Goal: Task Accomplishment & Management: Manage account settings

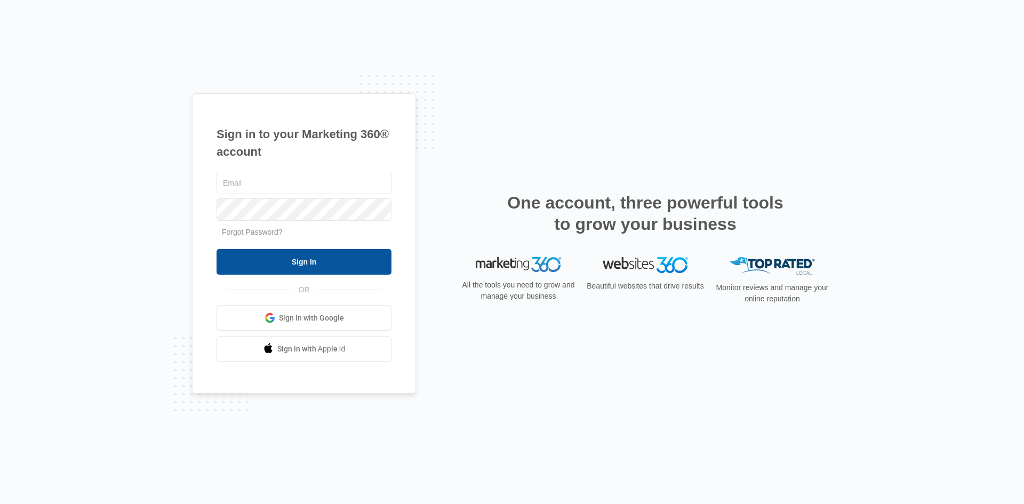
type input "[PERSON_NAME][DOMAIN_NAME][EMAIL_ADDRESS][PERSON_NAME][DOMAIN_NAME]"
click at [302, 264] on input "Sign In" at bounding box center [304, 262] width 175 height 26
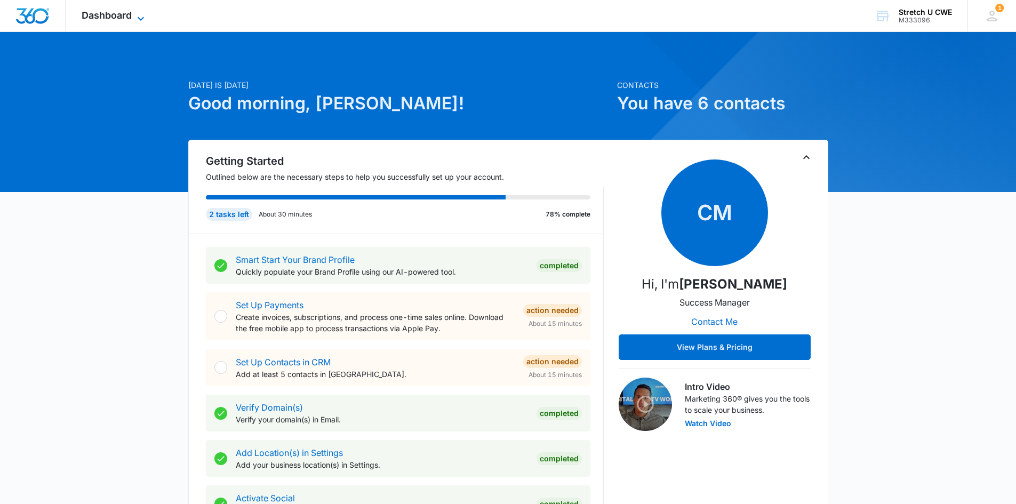
click at [142, 14] on icon at bounding box center [140, 18] width 13 height 13
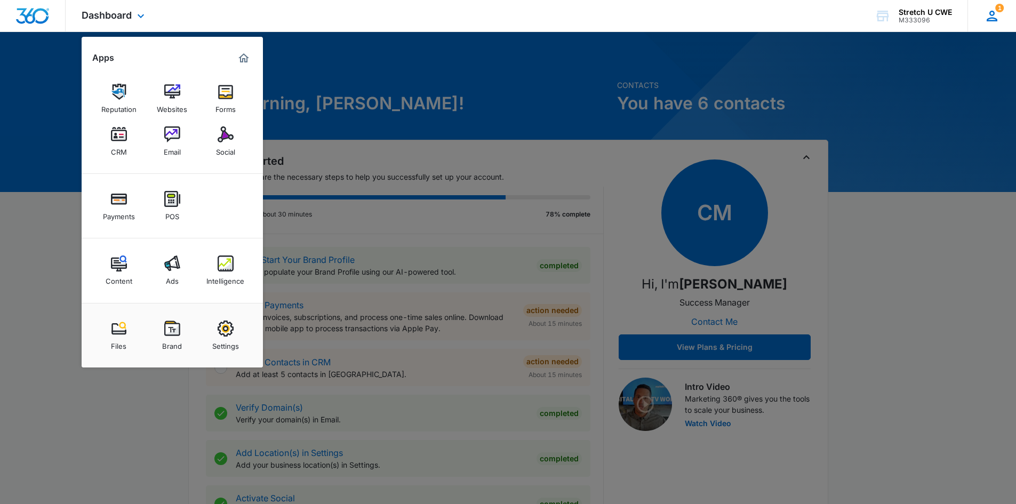
click at [983, 9] on div "1 [PERSON_NAME] George [DOMAIN_NAME][EMAIL_ADDRESS][PERSON_NAME][DOMAIN_NAME] M…" at bounding box center [991, 15] width 49 height 31
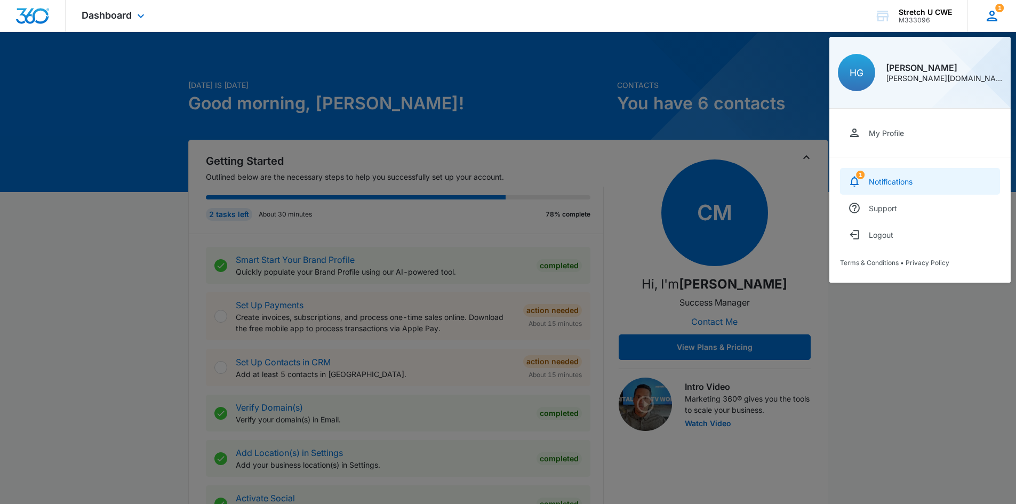
click at [875, 176] on link "1 Notifications" at bounding box center [920, 181] width 160 height 27
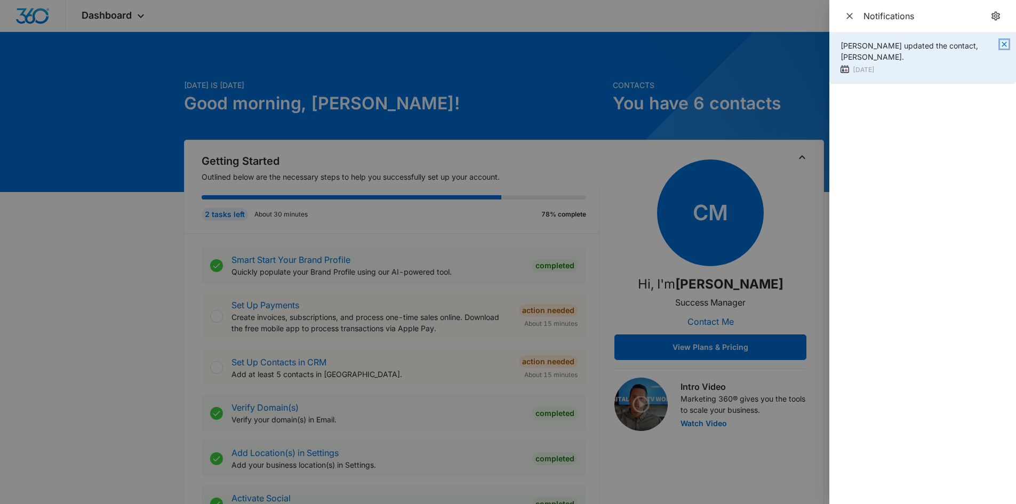
click at [1002, 45] on icon "button" at bounding box center [1004, 44] width 9 height 9
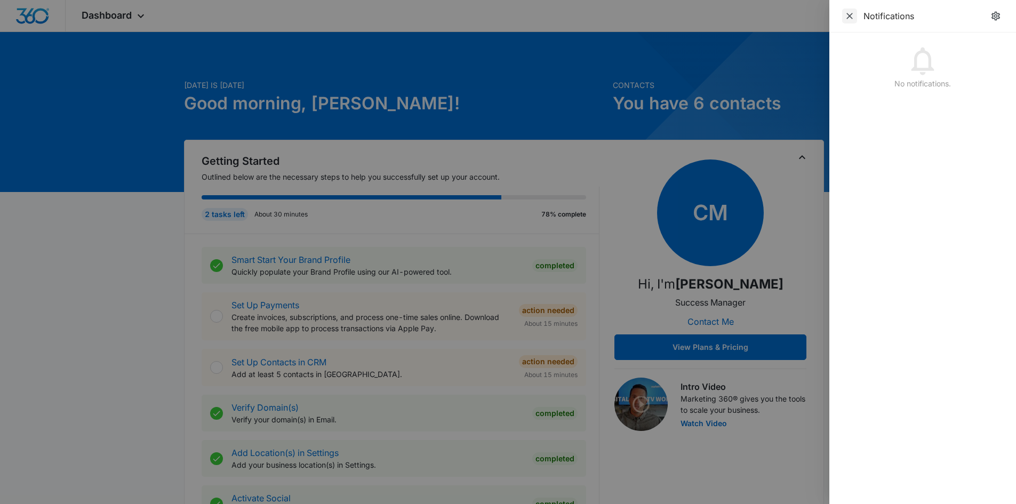
click at [847, 14] on icon "Close" at bounding box center [849, 16] width 6 height 6
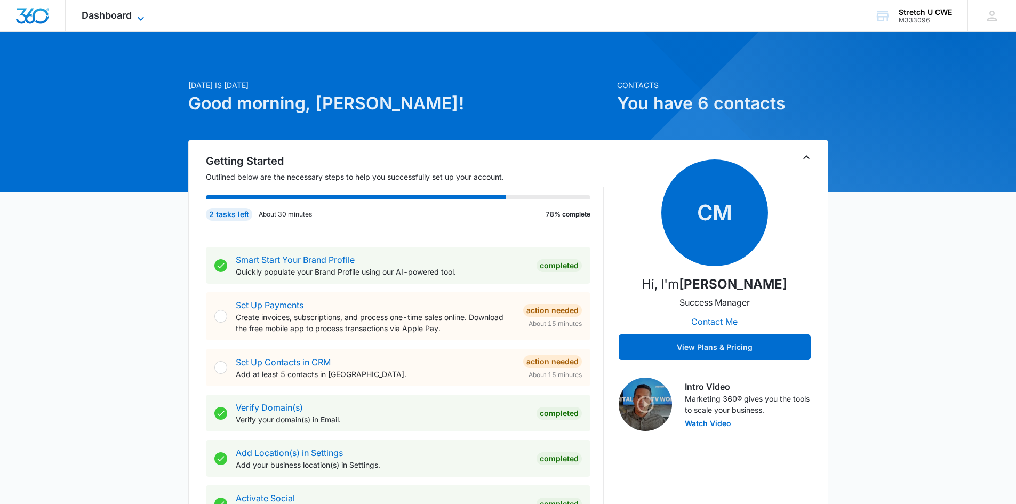
click at [141, 16] on icon at bounding box center [140, 18] width 13 height 13
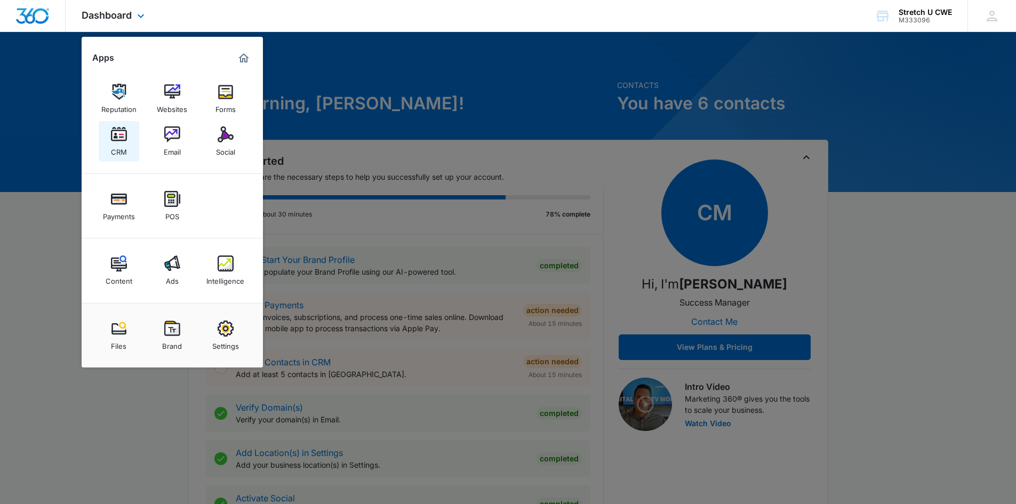
click at [114, 143] on div "CRM" at bounding box center [119, 149] width 16 height 14
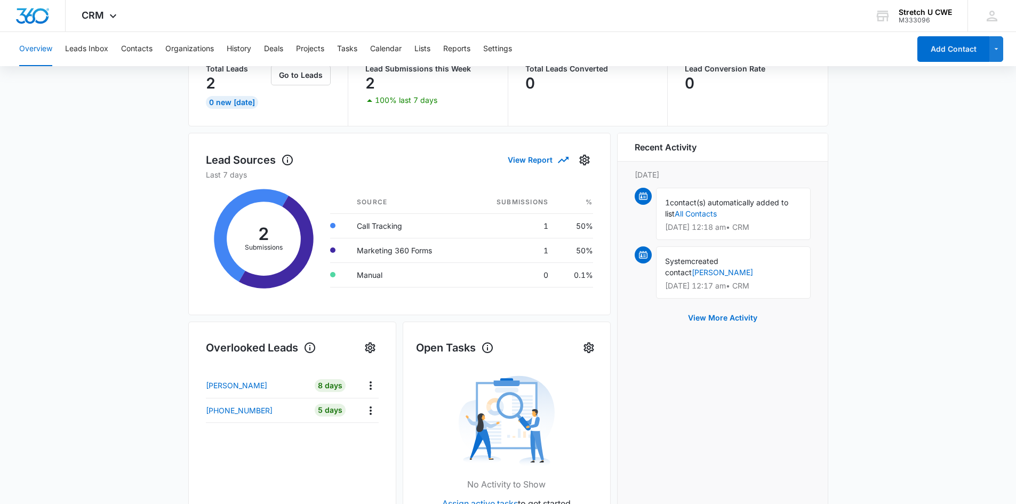
scroll to position [92, 0]
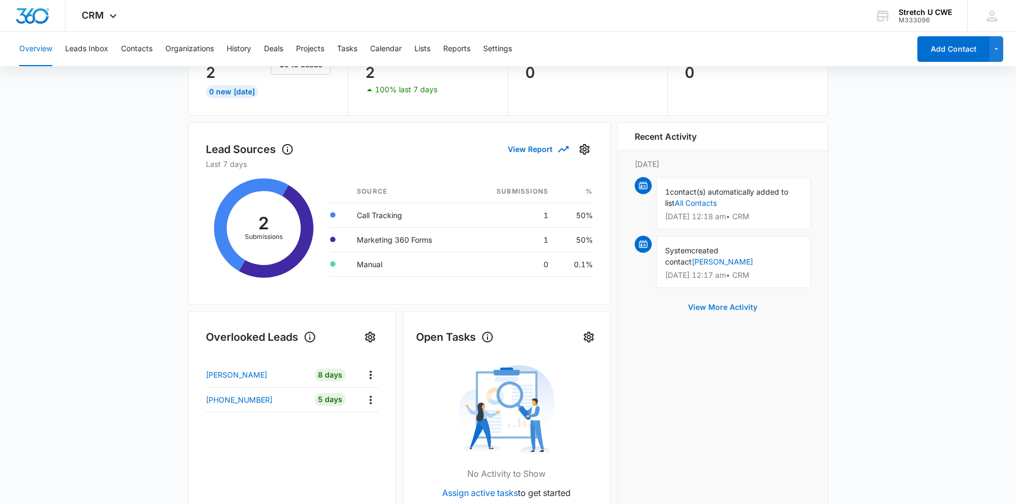
click at [738, 309] on button "View More Activity" at bounding box center [722, 307] width 91 height 26
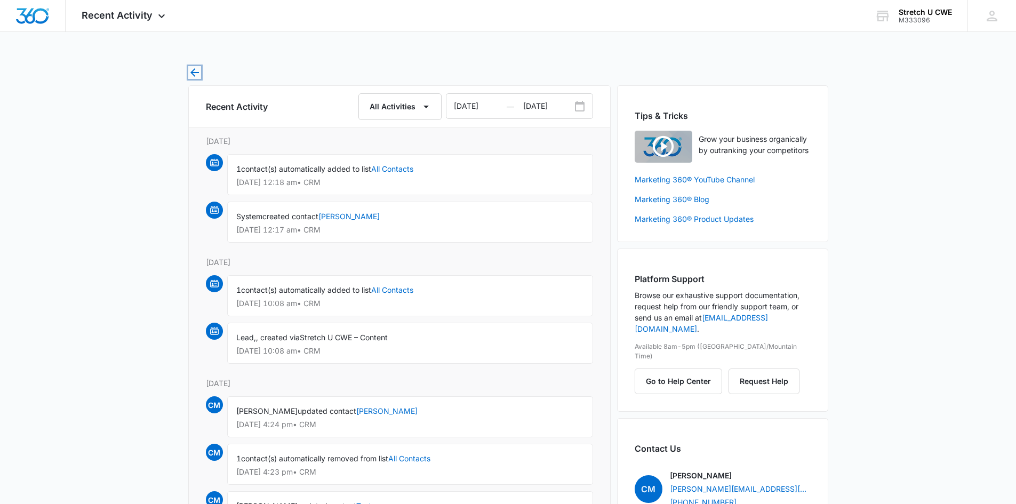
click at [195, 69] on icon "button" at bounding box center [194, 72] width 13 height 13
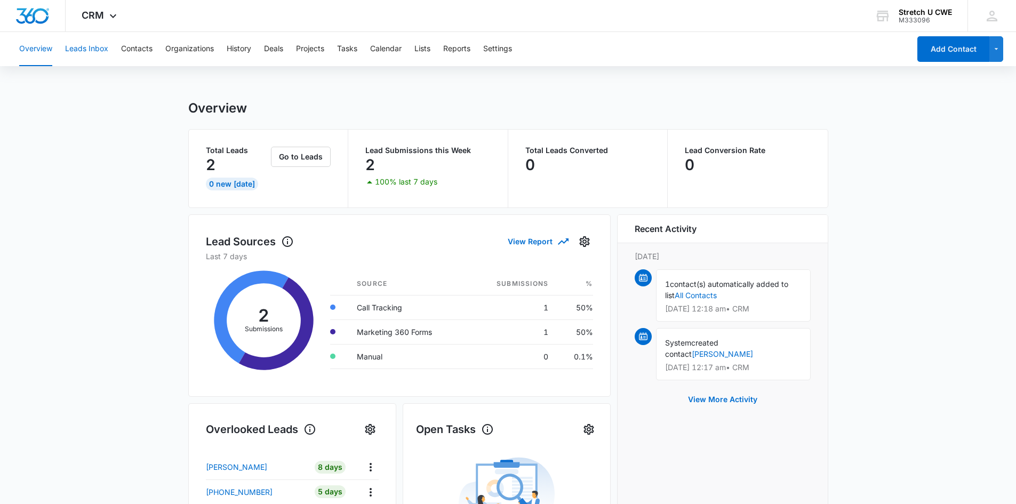
click at [86, 50] on button "Leads Inbox" at bounding box center [86, 49] width 43 height 34
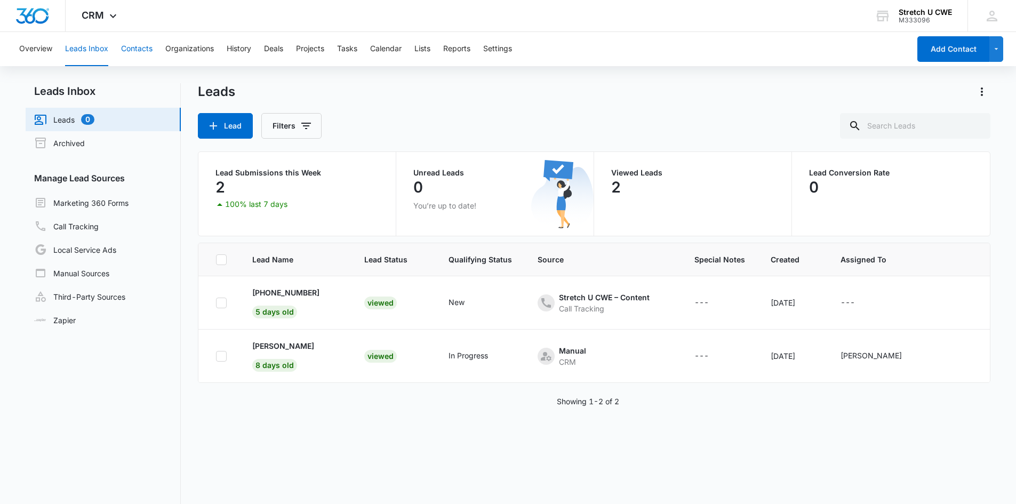
click at [142, 48] on button "Contacts" at bounding box center [136, 49] width 31 height 34
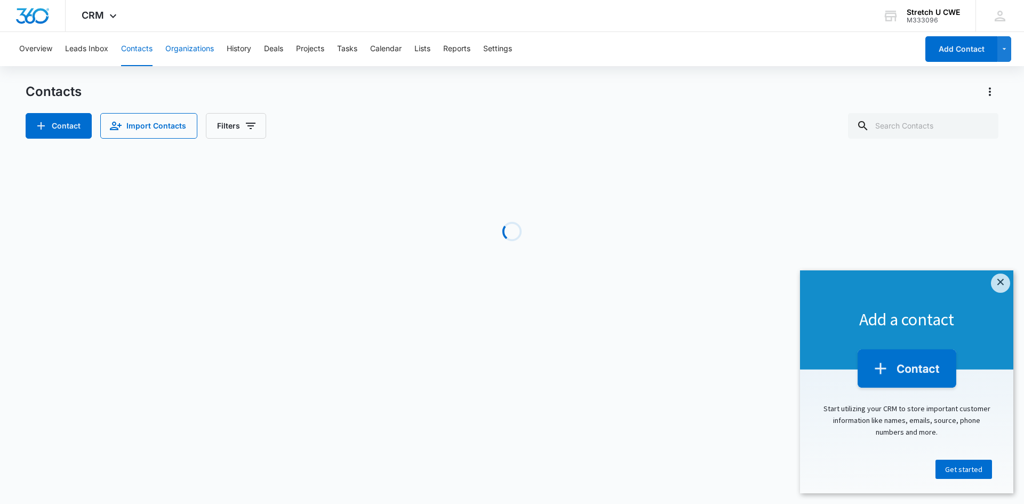
click at [193, 45] on button "Organizations" at bounding box center [189, 49] width 49 height 34
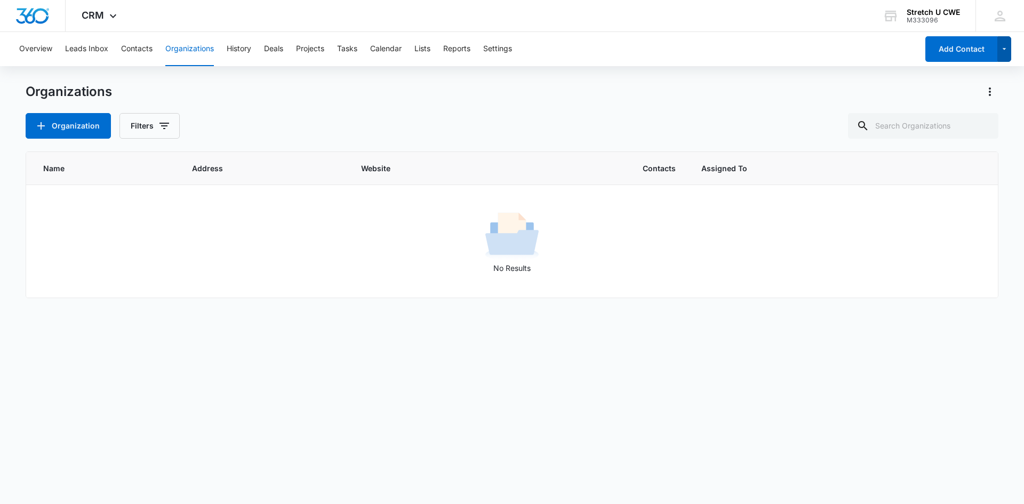
click at [1003, 44] on icon "button" at bounding box center [1004, 49] width 9 height 13
click at [88, 50] on button "Leads Inbox" at bounding box center [86, 49] width 43 height 34
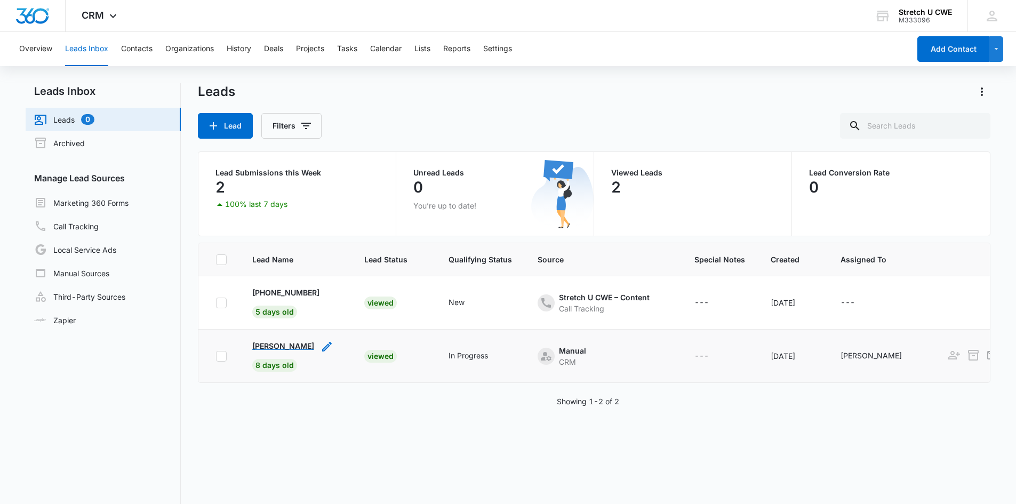
click at [278, 347] on p "[PERSON_NAME]" at bounding box center [283, 345] width 62 height 11
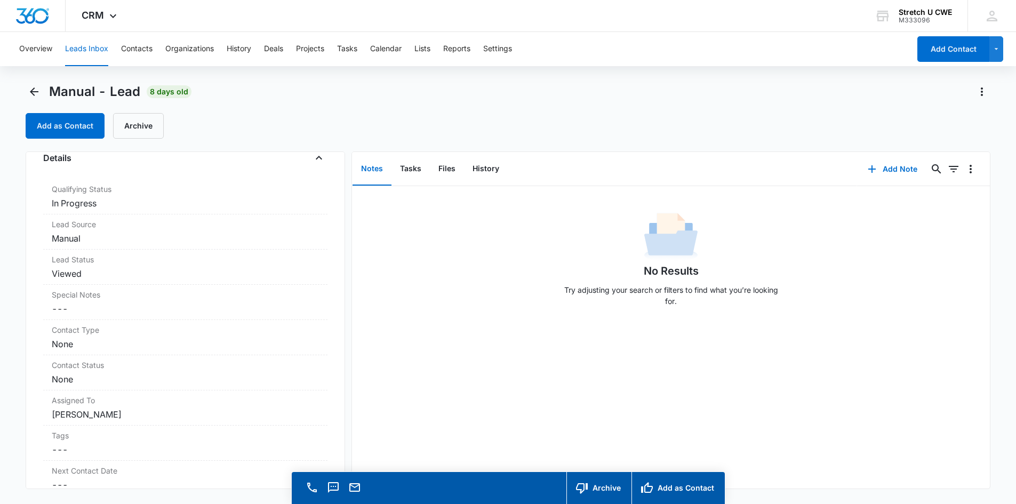
scroll to position [288, 0]
click at [214, 201] on dd "Cancel Save Changes In Progress" at bounding box center [185, 202] width 267 height 13
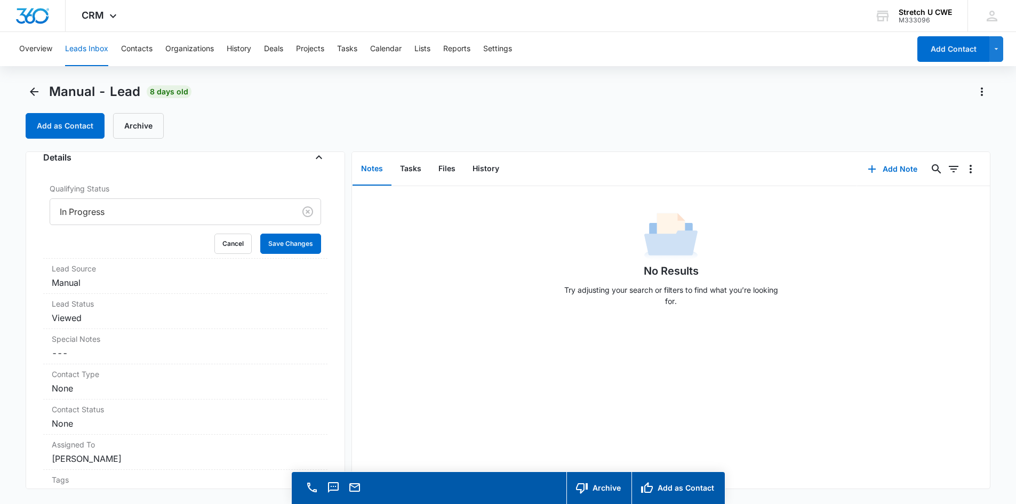
click at [189, 210] on div at bounding box center [170, 211] width 221 height 15
click at [210, 211] on div at bounding box center [170, 211] width 221 height 15
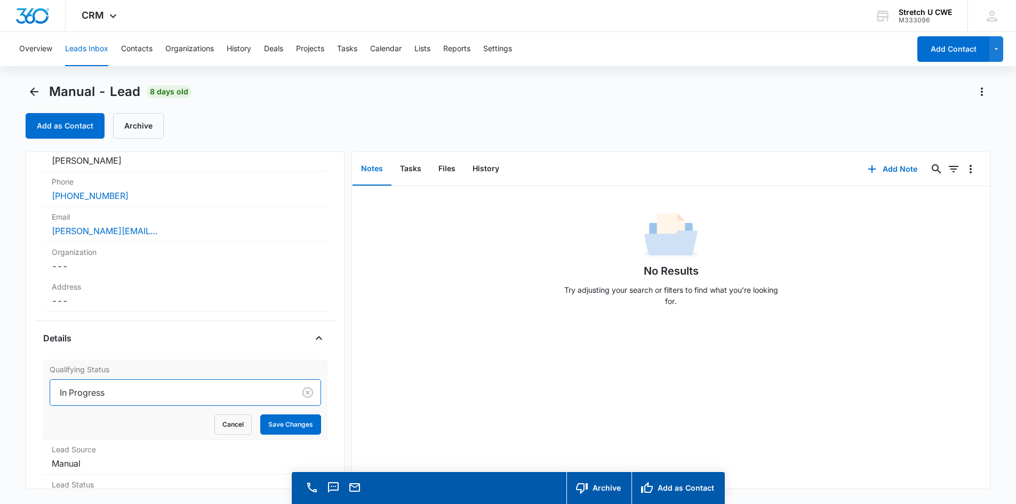
scroll to position [0, 0]
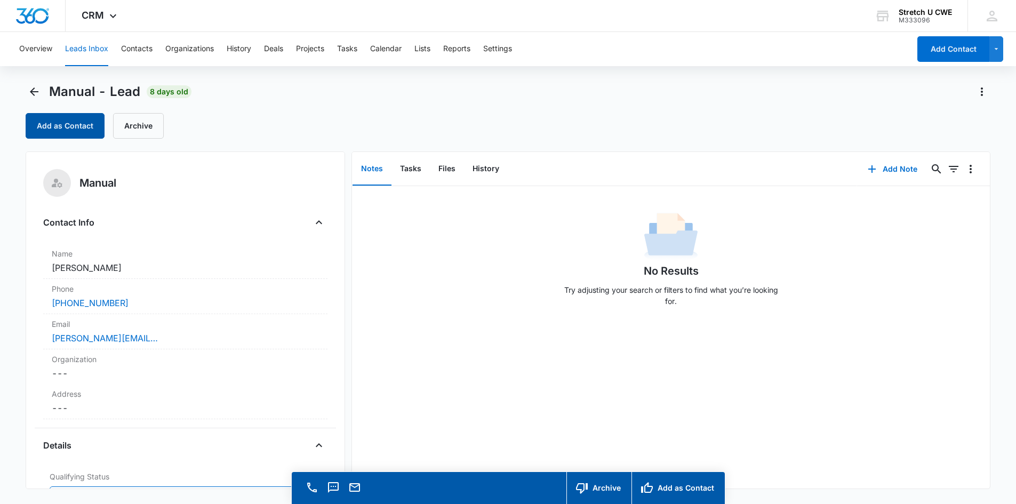
click at [46, 125] on button "Add as Contact" at bounding box center [65, 126] width 79 height 26
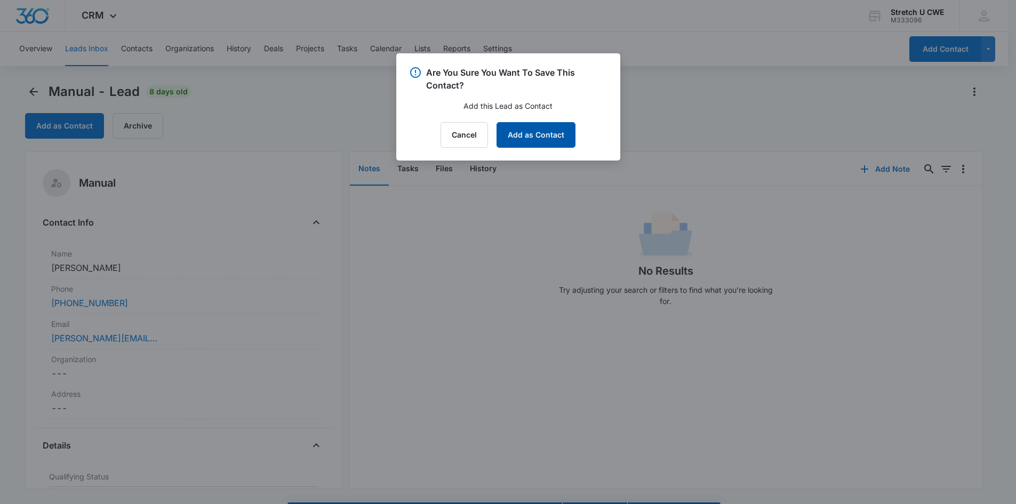
click at [535, 144] on button "Add as Contact" at bounding box center [535, 135] width 79 height 26
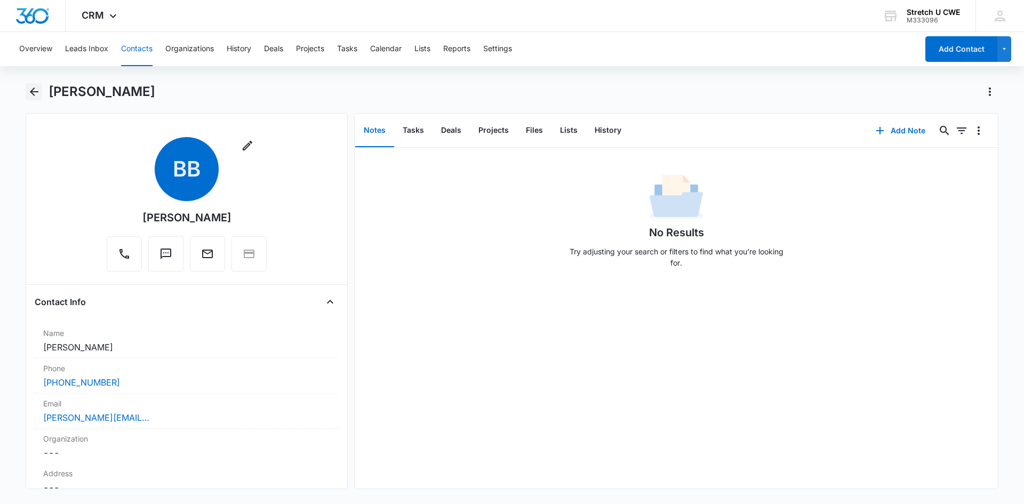
click at [35, 89] on icon "Back" at bounding box center [34, 91] width 13 height 13
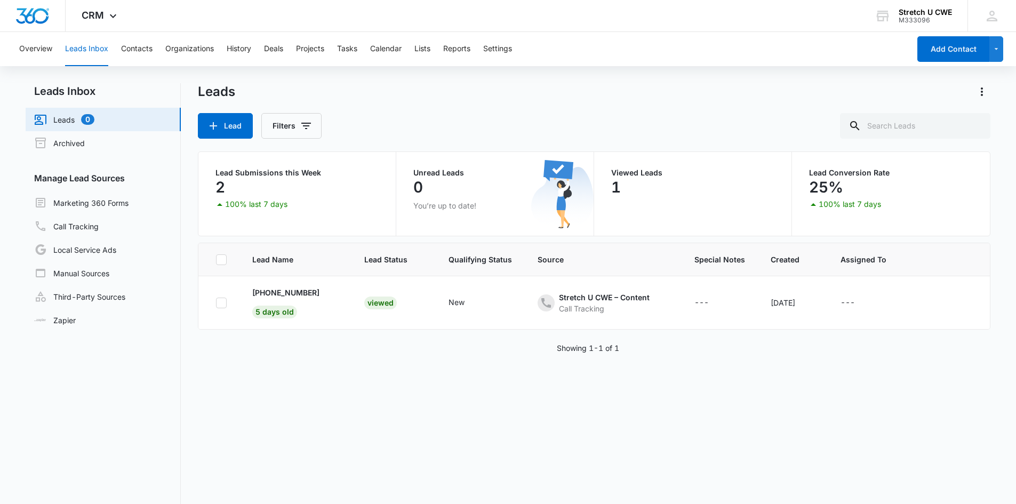
click at [246, 176] on p "Lead Submissions this Week" at bounding box center [296, 172] width 163 height 7
click at [39, 45] on button "Overview" at bounding box center [35, 49] width 33 height 34
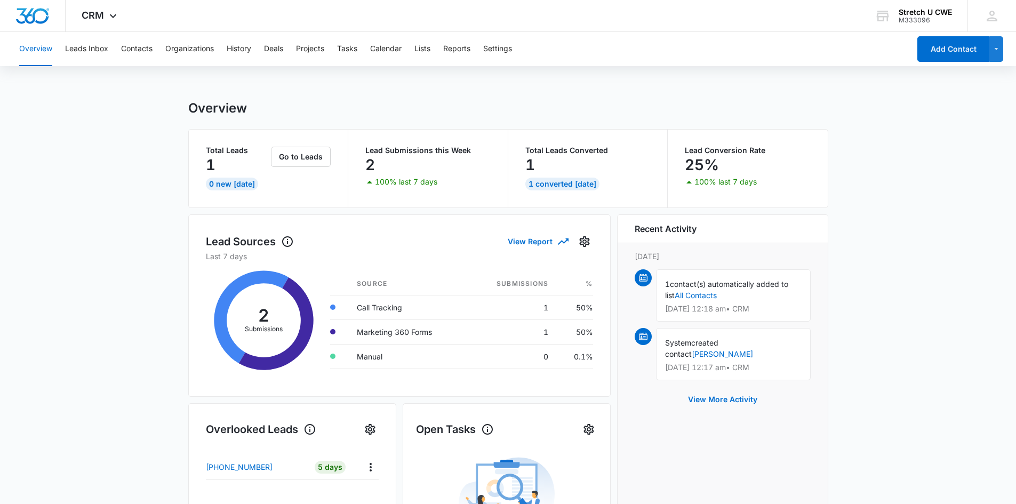
click at [227, 152] on p "Total Leads" at bounding box center [237, 150] width 63 height 7
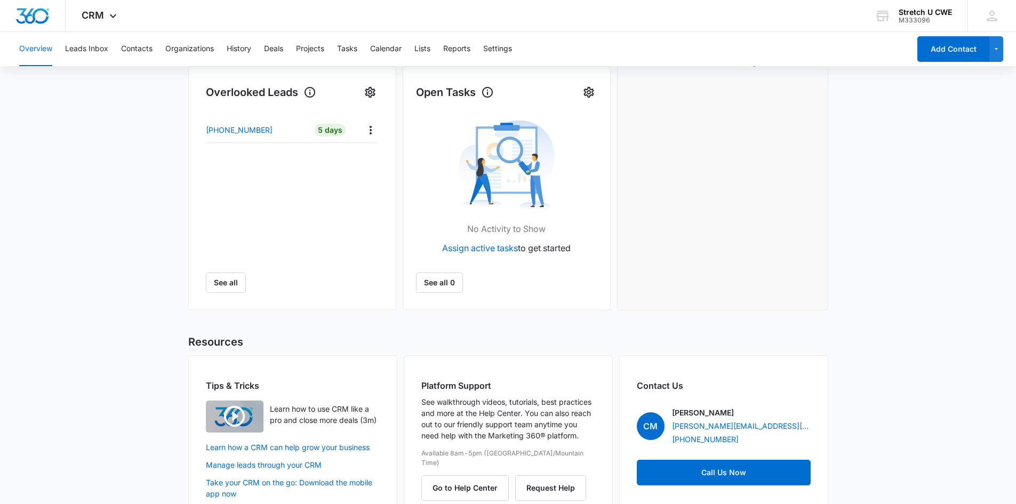
scroll to position [338, 0]
click at [251, 131] on p "[PHONE_NUMBER]" at bounding box center [239, 129] width 67 height 11
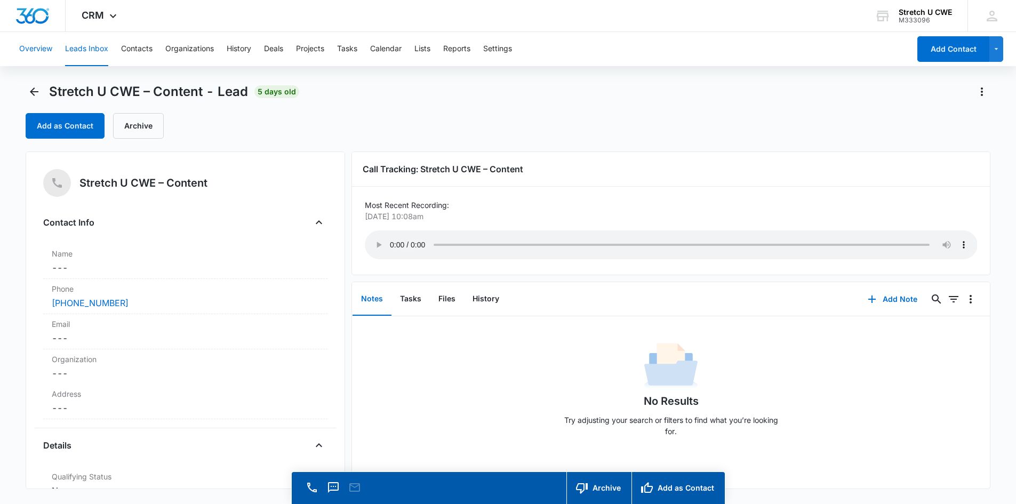
click at [37, 49] on button "Overview" at bounding box center [35, 49] width 33 height 34
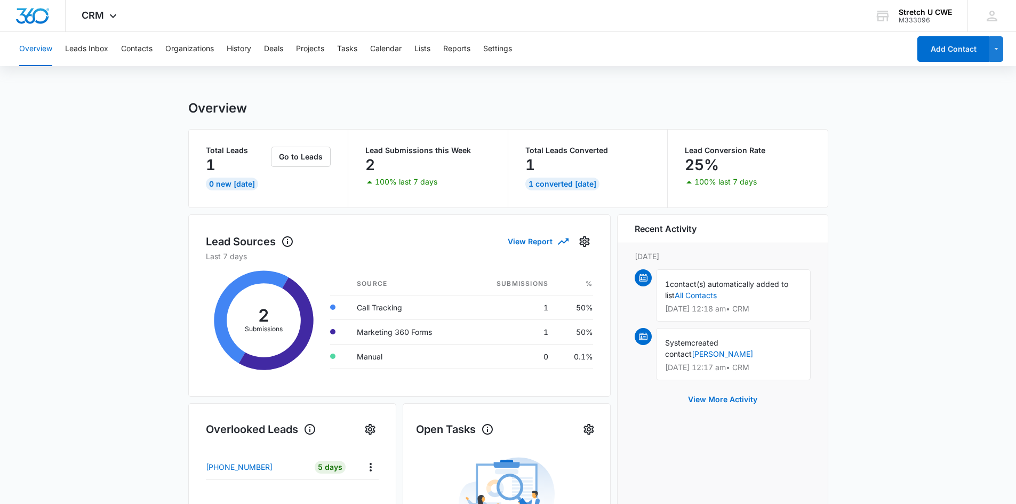
click at [671, 287] on span "contact(s) automatically added to list" at bounding box center [726, 289] width 123 height 20
click at [684, 294] on link "All Contacts" at bounding box center [696, 295] width 42 height 9
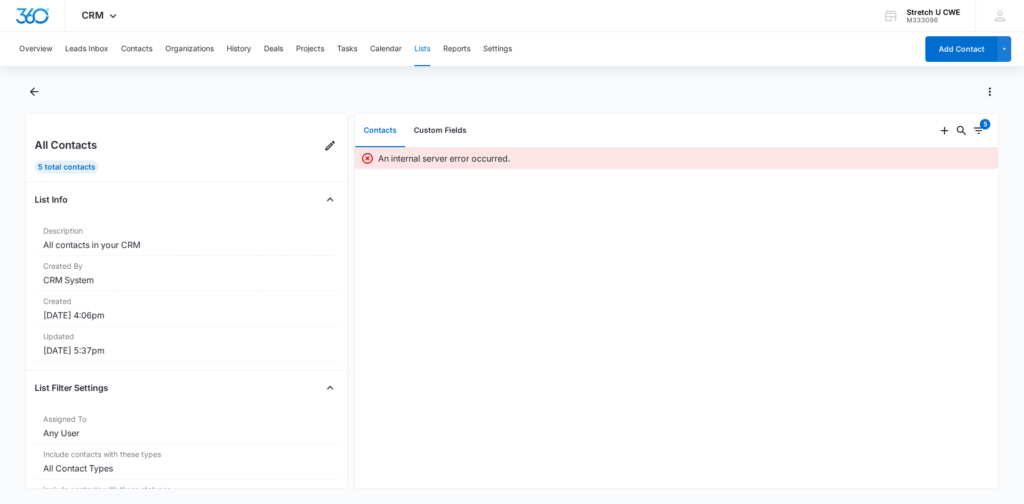
click at [371, 159] on icon at bounding box center [367, 158] width 13 height 13
click at [367, 158] on icon at bounding box center [367, 158] width 11 height 11
click at [74, 165] on div "5 Total Contacts" at bounding box center [67, 167] width 64 height 13
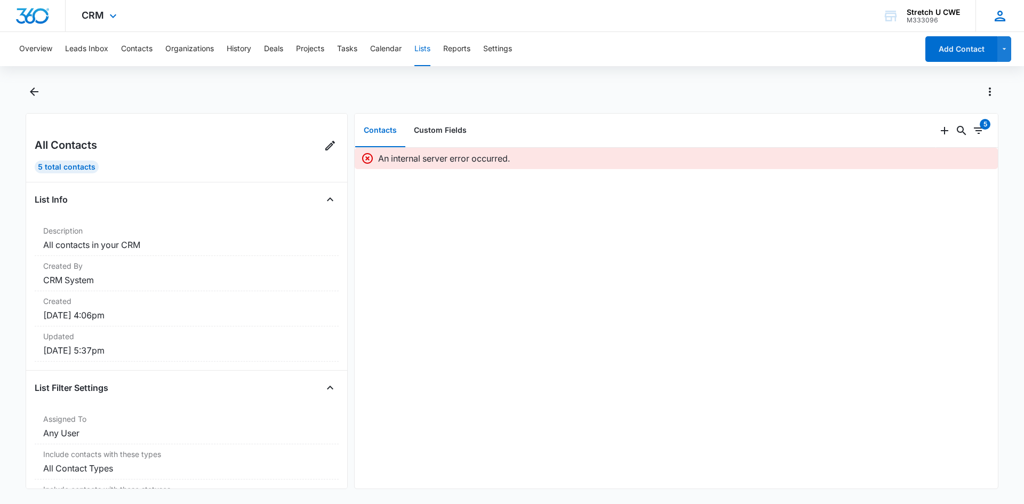
click at [1003, 15] on icon at bounding box center [1000, 16] width 16 height 16
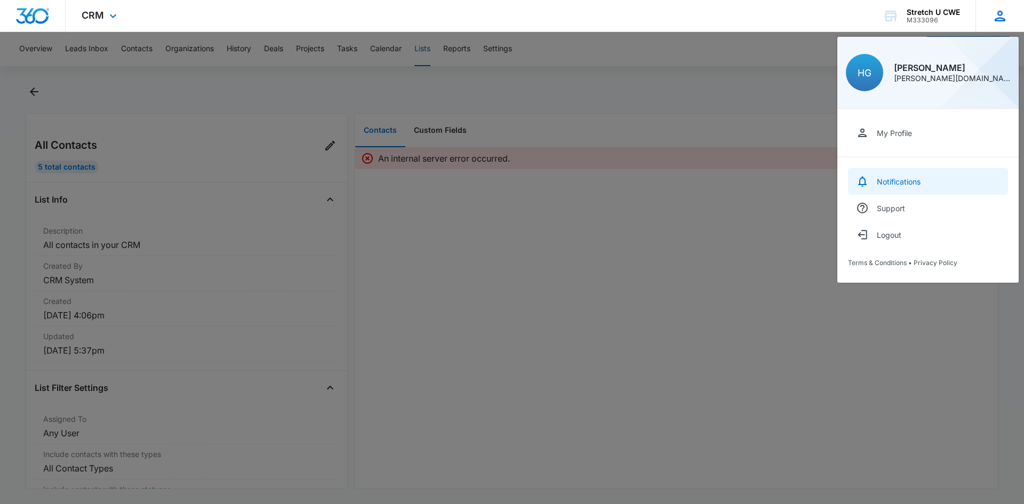
click at [888, 175] on link "Notifications" at bounding box center [928, 181] width 160 height 27
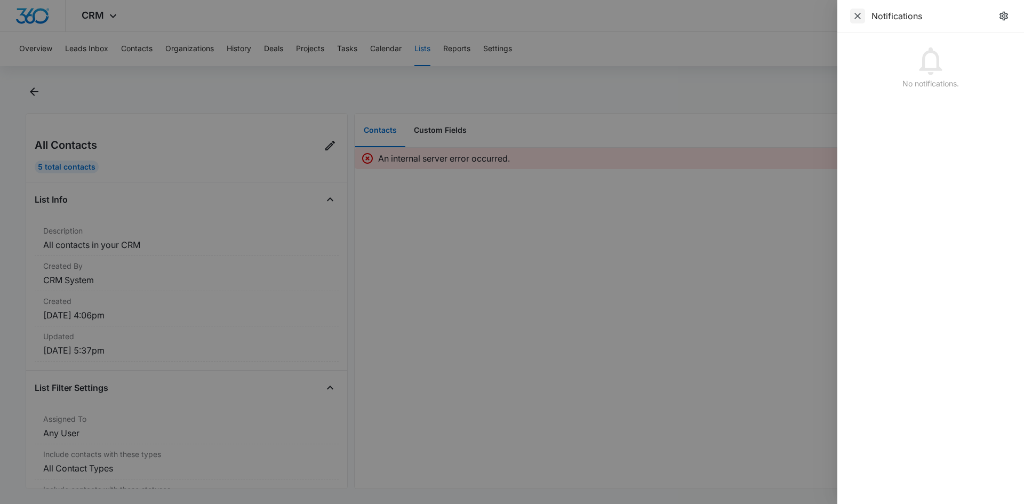
click at [858, 18] on icon "Close" at bounding box center [857, 16] width 11 height 11
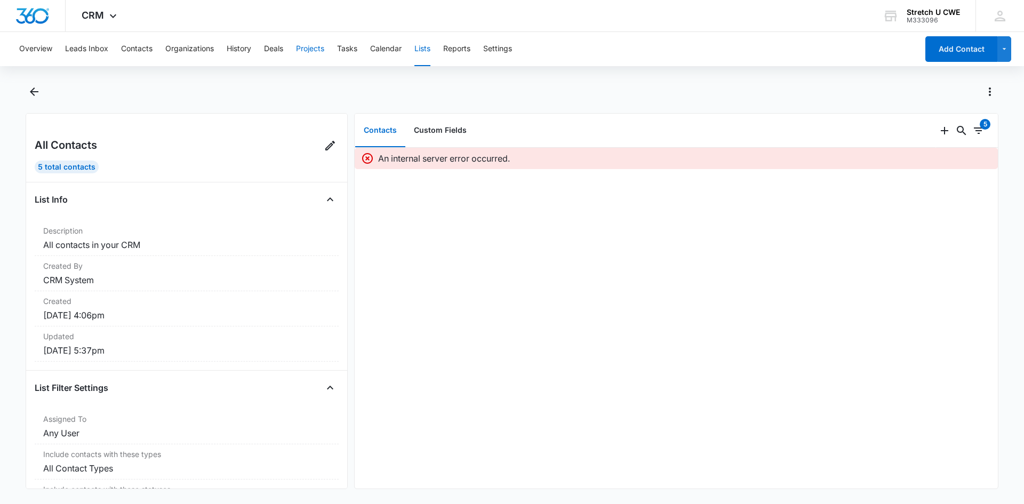
click at [310, 47] on button "Projects" at bounding box center [310, 49] width 28 height 34
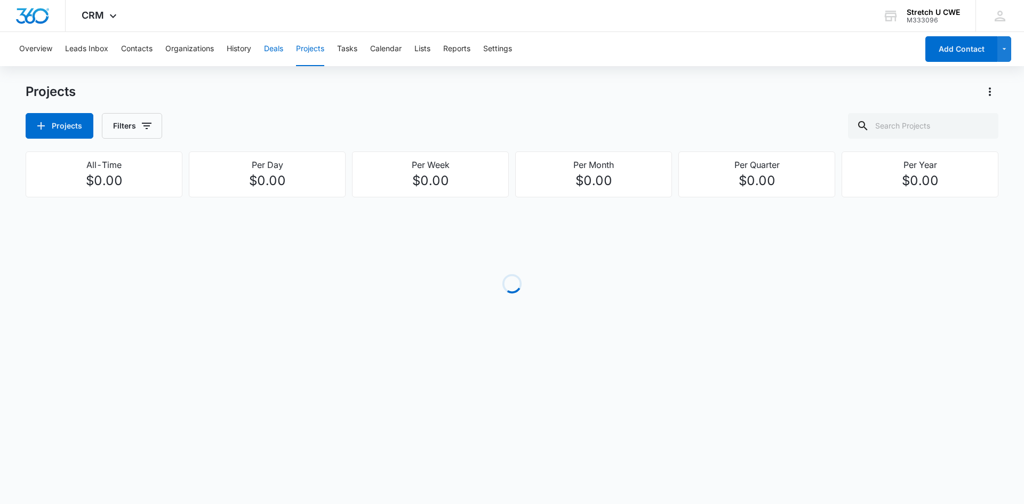
click at [276, 47] on button "Deals" at bounding box center [273, 49] width 19 height 34
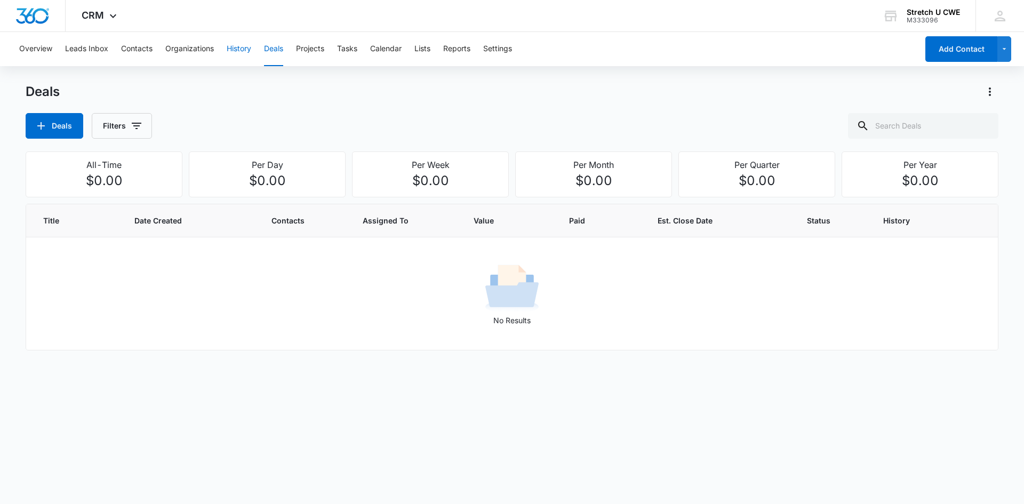
click at [246, 46] on button "History" at bounding box center [239, 49] width 25 height 34
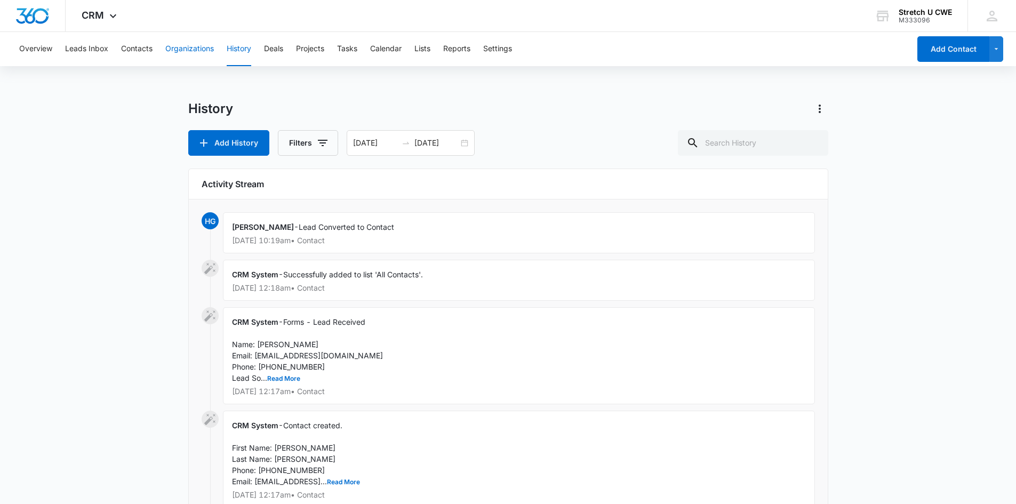
click at [198, 52] on button "Organizations" at bounding box center [189, 49] width 49 height 34
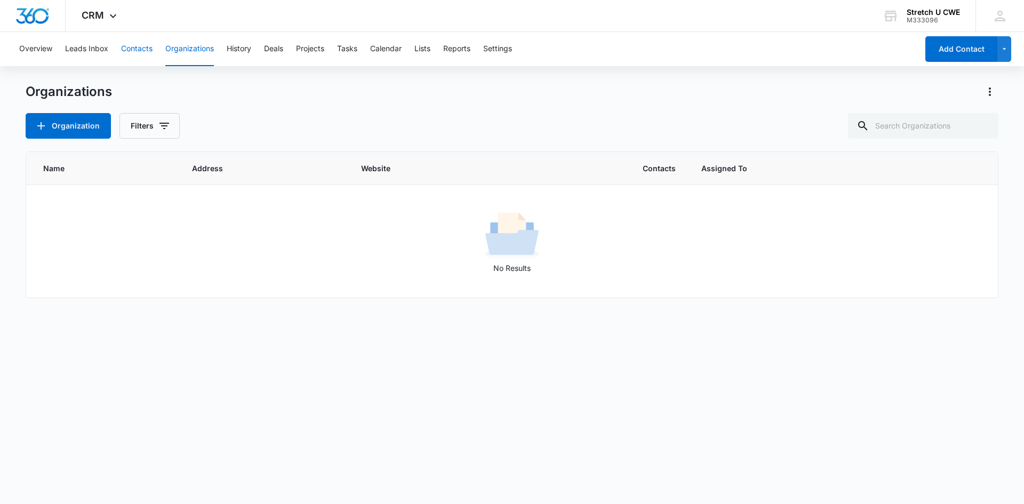
click at [122, 47] on button "Contacts" at bounding box center [136, 49] width 31 height 34
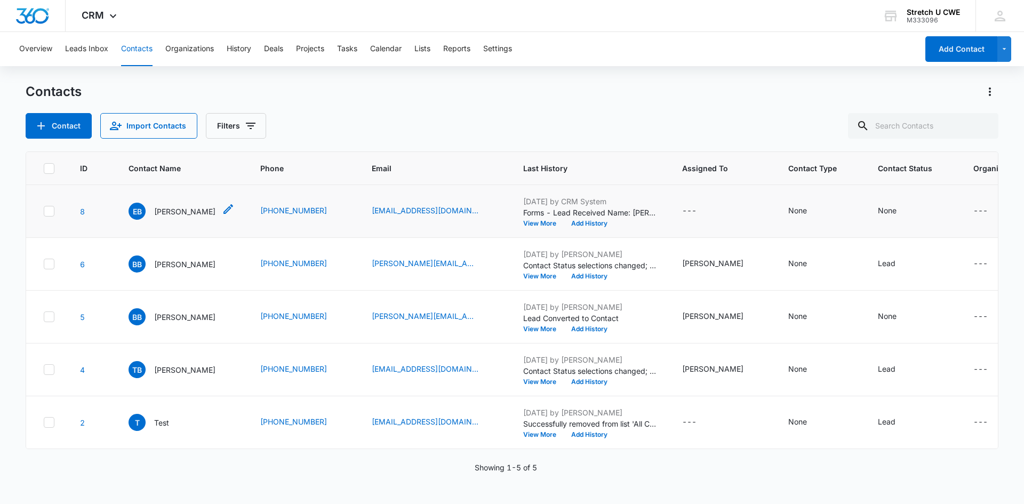
click at [177, 210] on p "[PERSON_NAME]" at bounding box center [184, 211] width 61 height 11
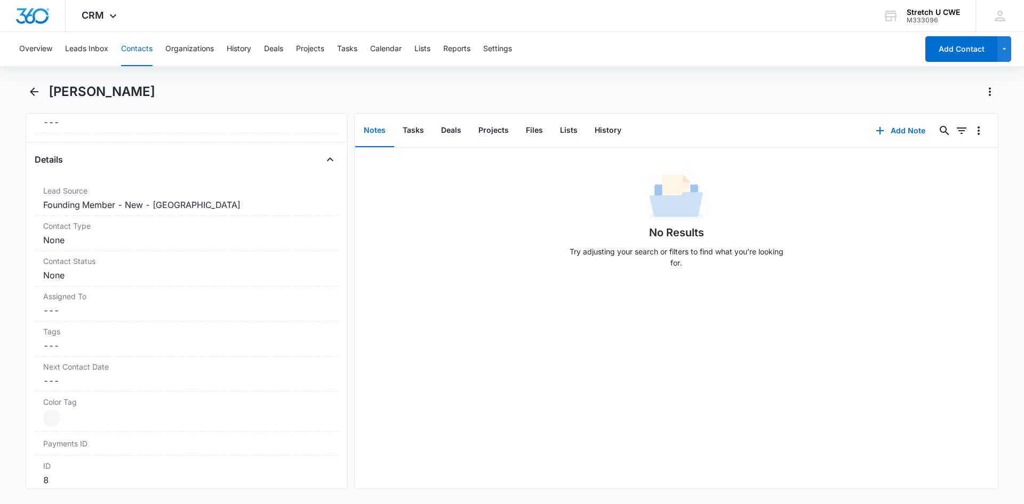
scroll to position [366, 0]
click at [126, 231] on div "Contact Type Cancel Save Changes None" at bounding box center [187, 232] width 304 height 35
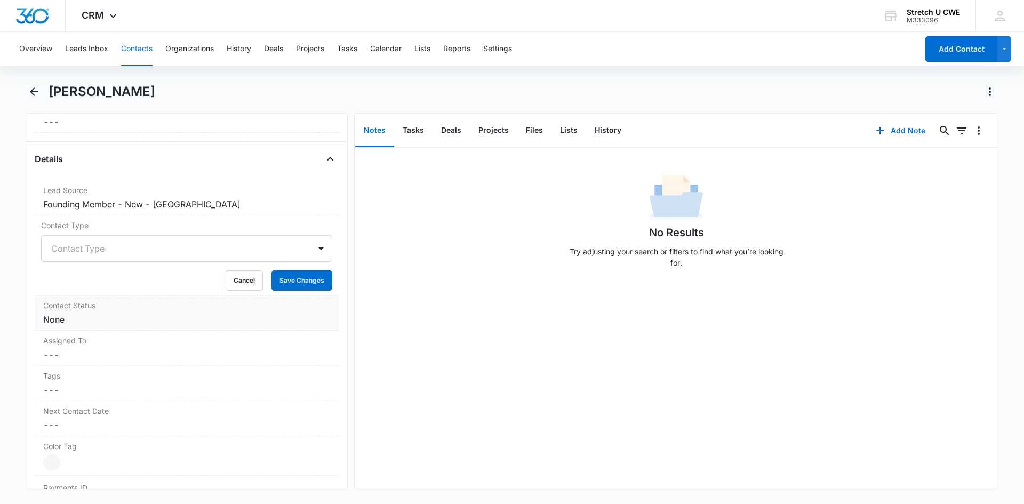
click at [126, 315] on dd "Cancel Save Changes None" at bounding box center [186, 319] width 287 height 13
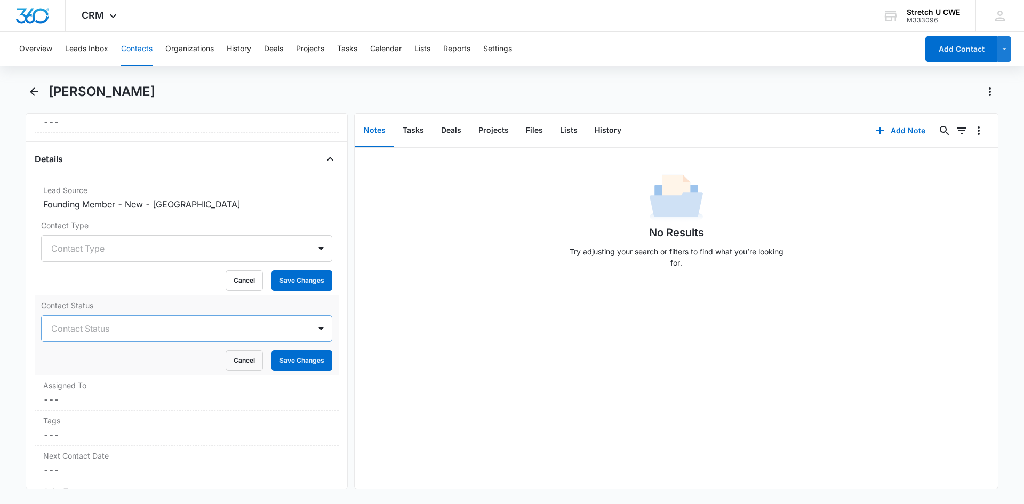
click at [124, 328] on div at bounding box center [173, 328] width 245 height 15
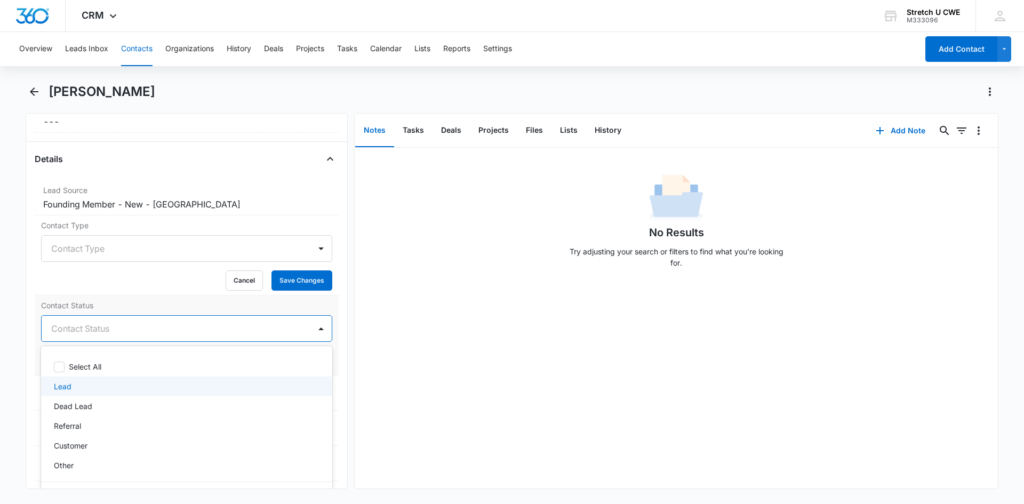
click at [129, 388] on div "Lead" at bounding box center [185, 386] width 263 height 11
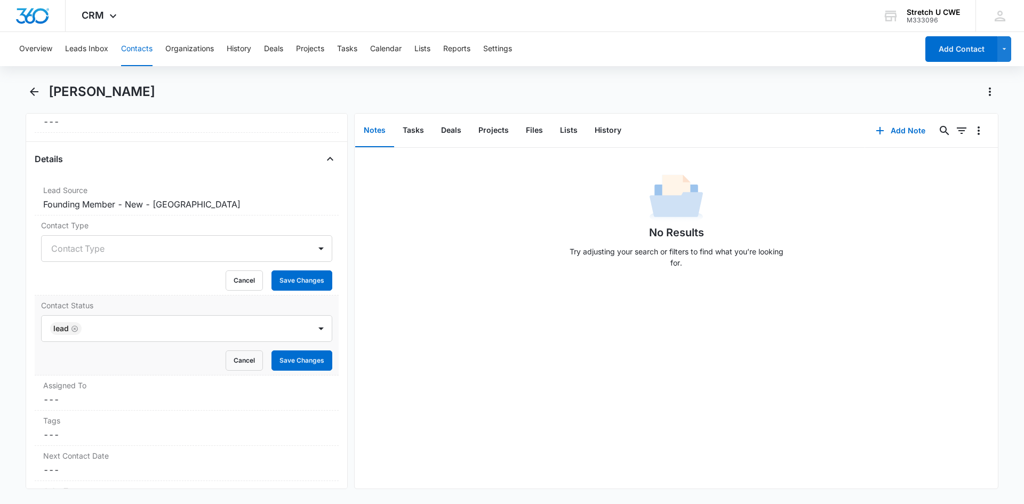
click at [203, 303] on label "Contact Status" at bounding box center [186, 305] width 291 height 11
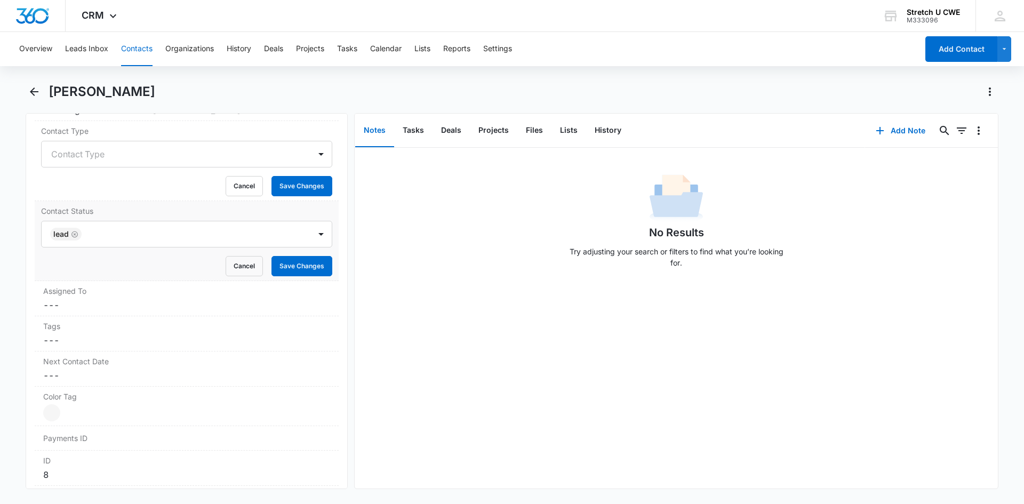
scroll to position [461, 0]
click at [139, 299] on dd "Cancel Save Changes ---" at bounding box center [186, 304] width 287 height 13
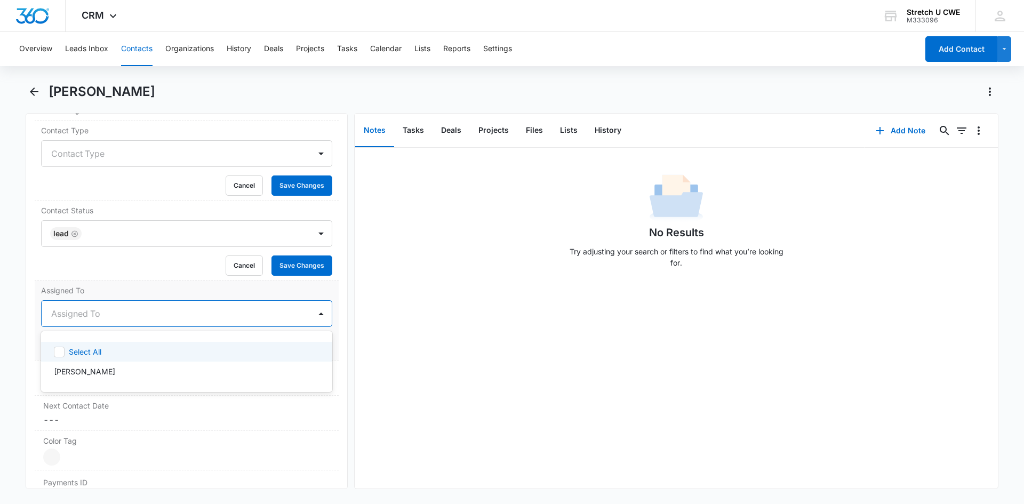
click at [143, 324] on div "Assigned To" at bounding box center [176, 314] width 269 height 26
click at [129, 372] on div "[PERSON_NAME]" at bounding box center [185, 371] width 263 height 11
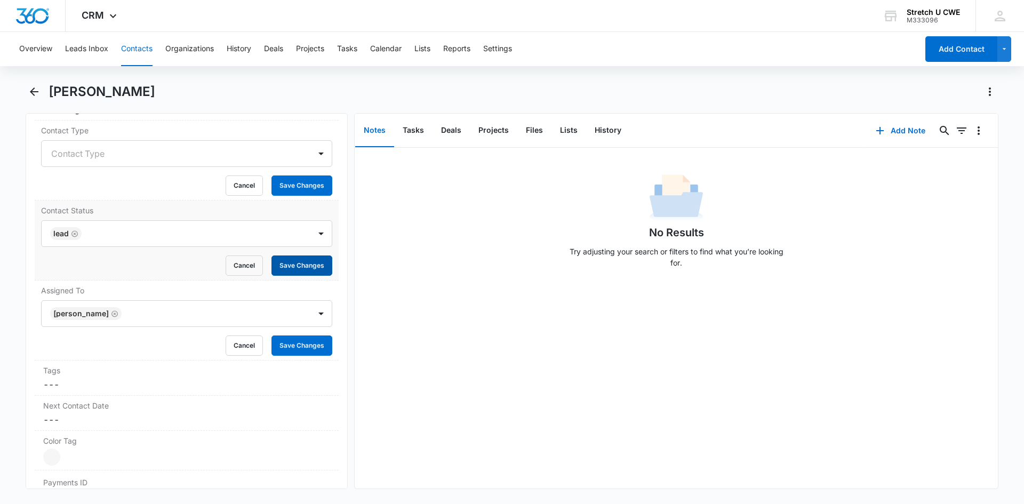
click at [288, 267] on button "Save Changes" at bounding box center [301, 265] width 61 height 20
click at [289, 344] on button "Save Changes" at bounding box center [301, 345] width 61 height 20
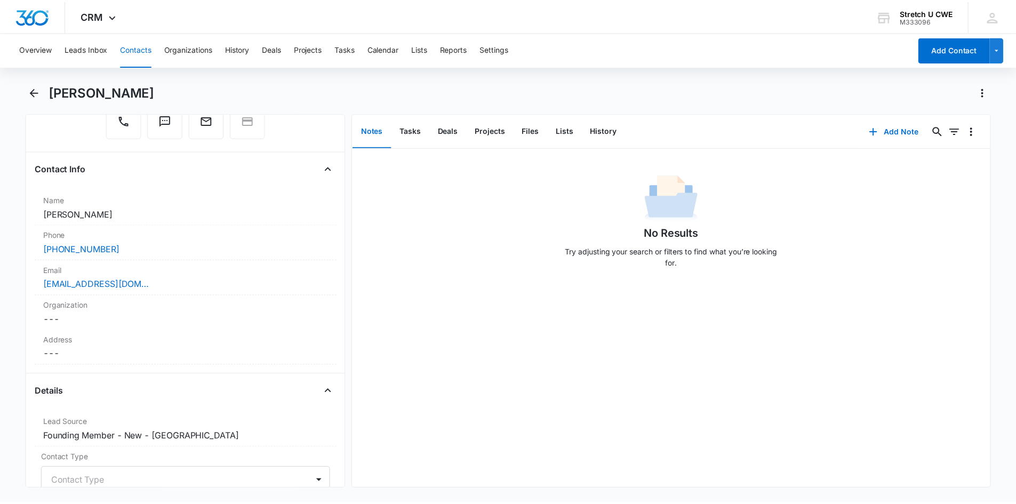
scroll to position [0, 0]
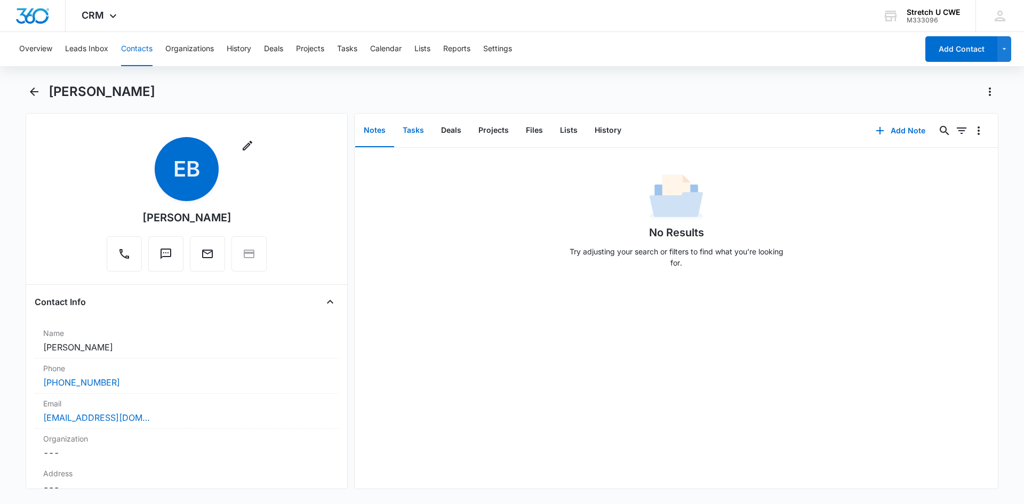
click at [416, 131] on button "Tasks" at bounding box center [413, 130] width 38 height 33
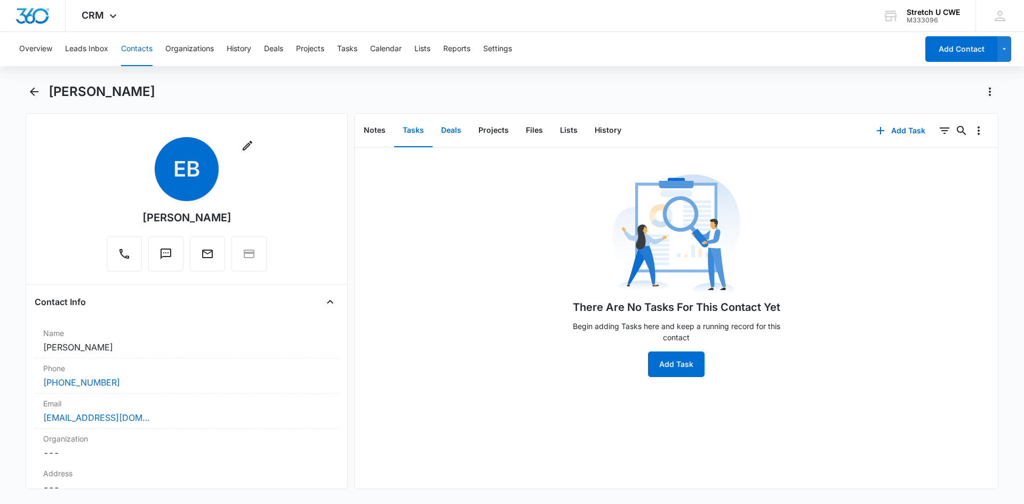
click at [452, 132] on button "Deals" at bounding box center [450, 130] width 37 height 33
click at [487, 130] on button "Projects" at bounding box center [493, 130] width 47 height 33
click at [530, 130] on button "Files" at bounding box center [534, 130] width 34 height 33
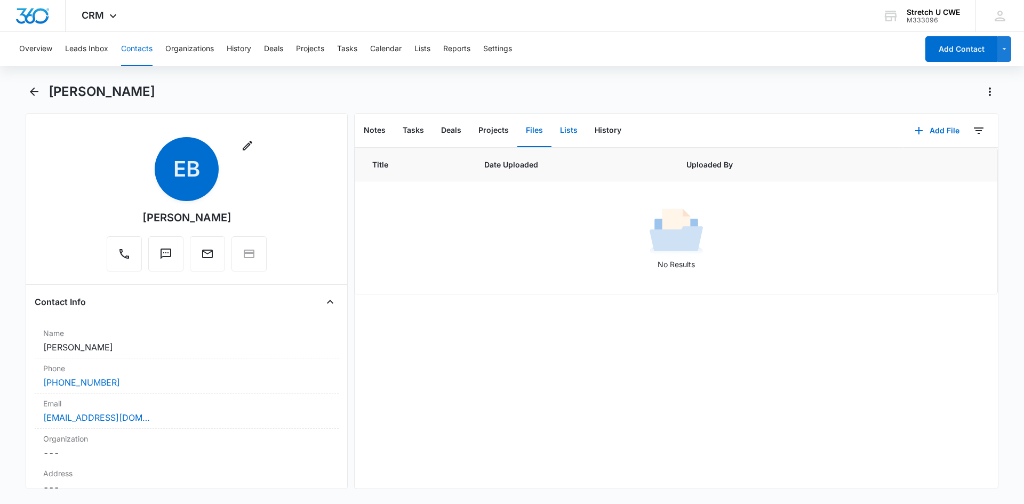
click at [563, 133] on button "Lists" at bounding box center [568, 130] width 35 height 33
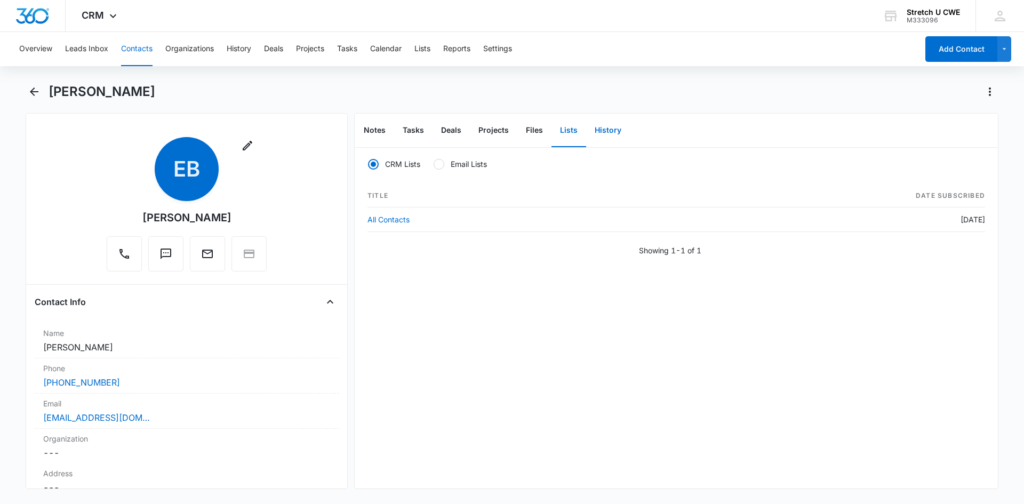
click at [599, 130] on button "History" at bounding box center [608, 130] width 44 height 33
click at [95, 49] on button "Leads Inbox" at bounding box center [86, 49] width 43 height 34
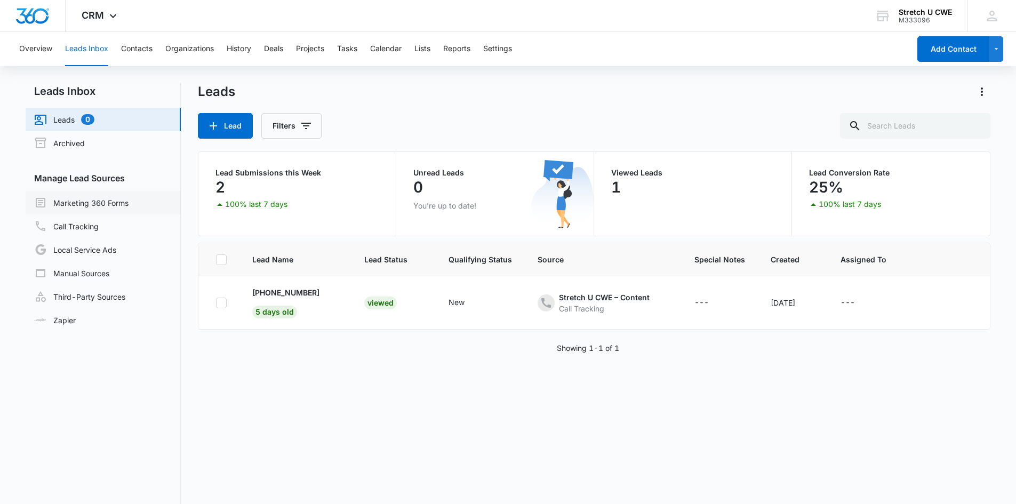
click at [85, 200] on link "Marketing 360 Forms" at bounding box center [81, 202] width 94 height 13
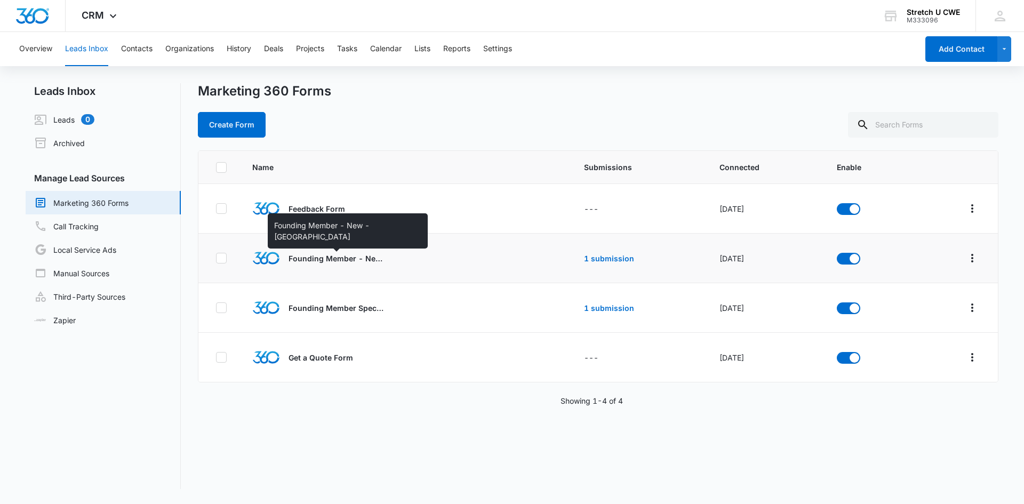
click at [332, 261] on p "Founding Member - New - [GEOGRAPHIC_DATA]" at bounding box center [336, 258] width 96 height 11
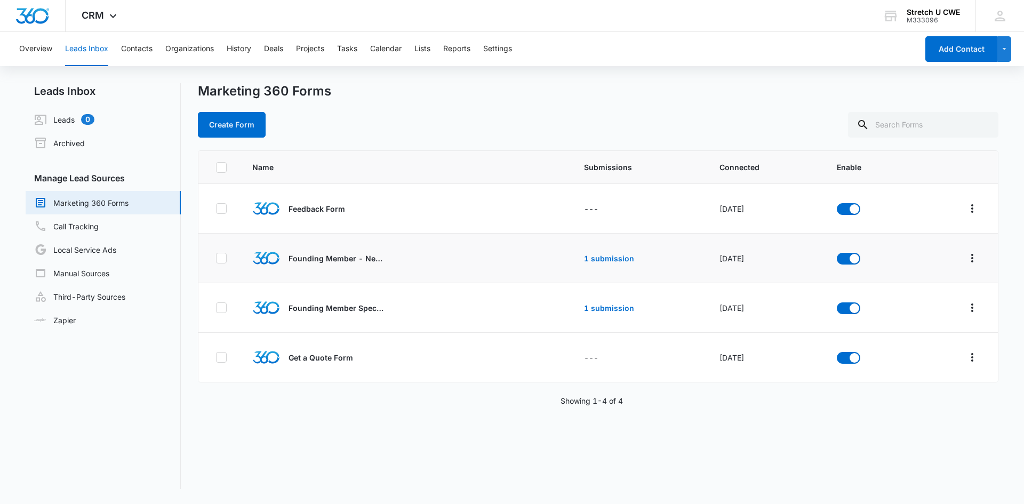
click at [725, 265] on td "[DATE]" at bounding box center [765, 259] width 117 height 50
click at [966, 252] on icon "Overflow Menu" at bounding box center [972, 258] width 13 height 13
click at [395, 242] on td "Founding Member - New - [GEOGRAPHIC_DATA]" at bounding box center [380, 259] width 282 height 50
click at [225, 258] on icon at bounding box center [222, 258] width 10 height 10
click at [216, 258] on input "checkbox" at bounding box center [215, 258] width 1 height 1
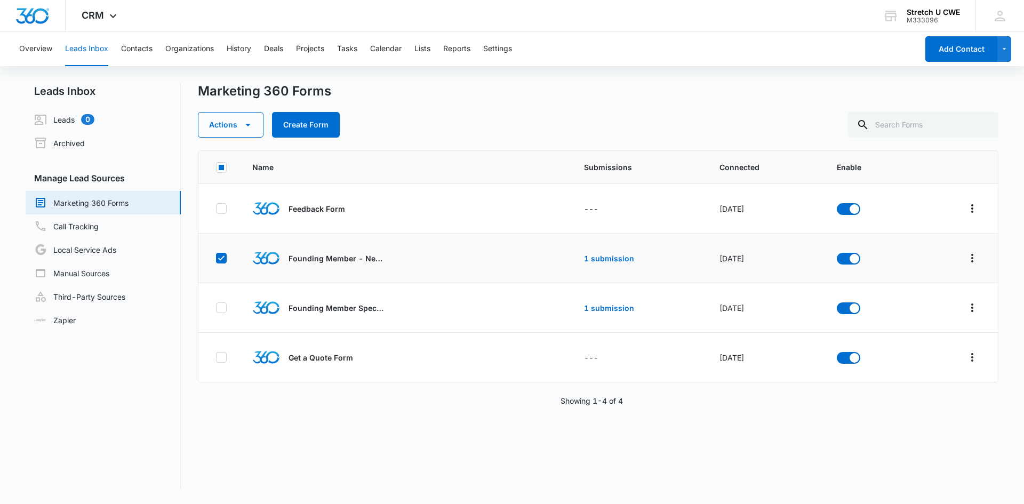
click at [218, 256] on icon at bounding box center [222, 258] width 10 height 10
click at [216, 258] on input "checkbox" at bounding box center [215, 258] width 1 height 1
checkbox input "false"
click at [594, 259] on link "1 submission" at bounding box center [609, 258] width 50 height 9
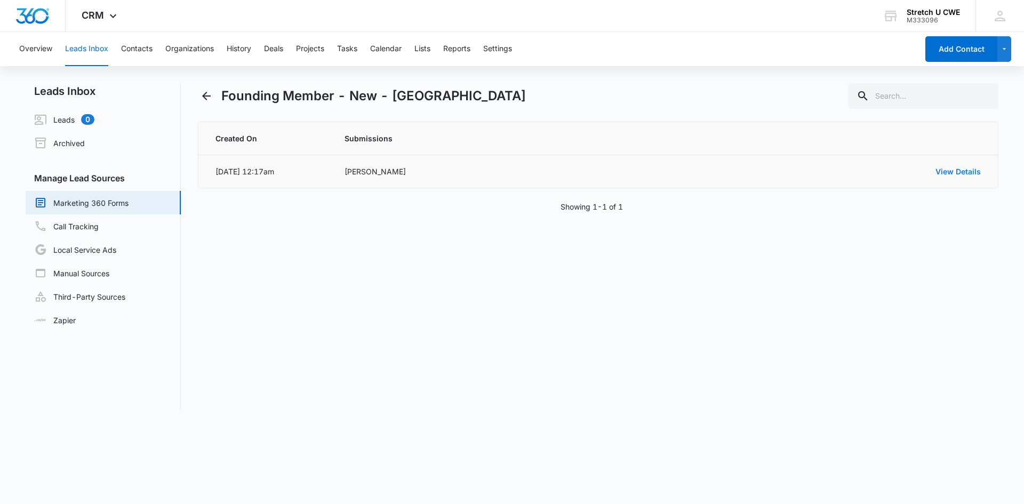
click at [943, 170] on link "View Details" at bounding box center [957, 171] width 45 height 9
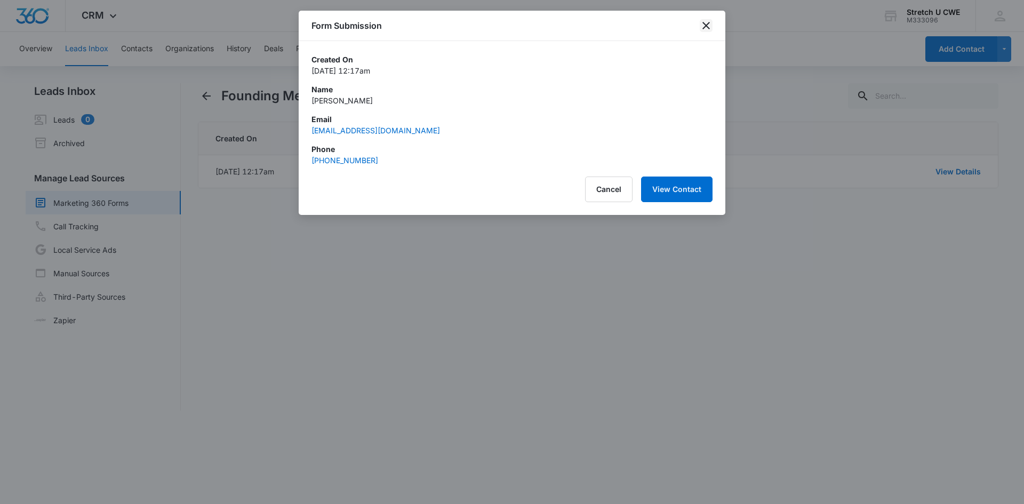
click at [706, 26] on icon "close" at bounding box center [705, 25] width 7 height 7
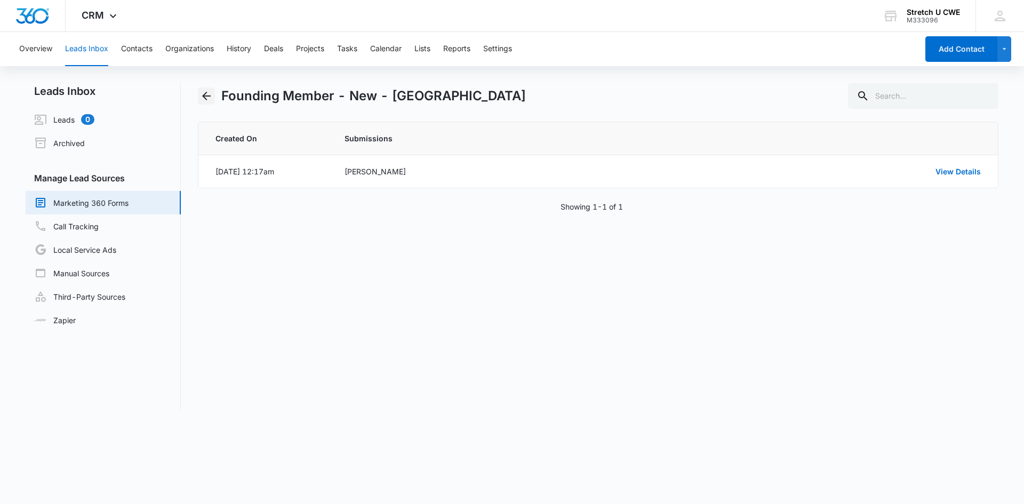
click at [204, 99] on icon "Back" at bounding box center [206, 96] width 13 height 13
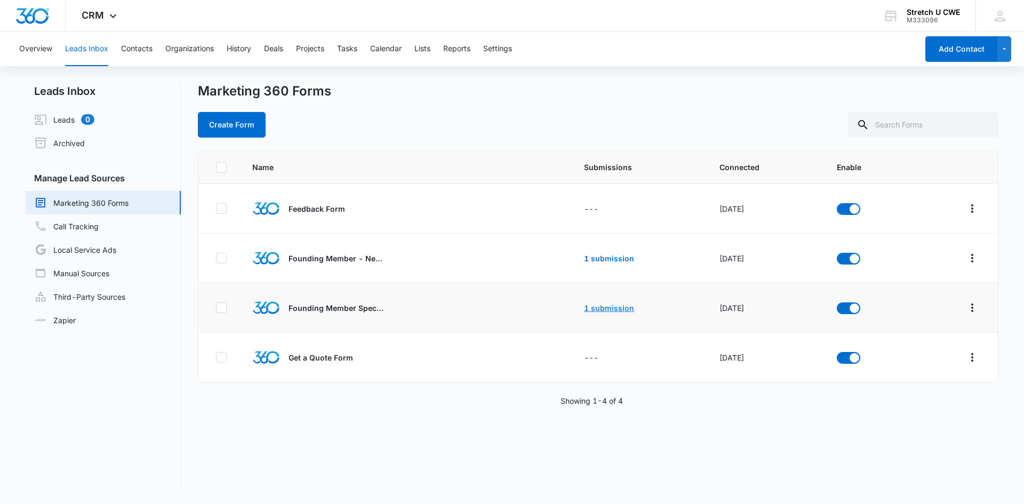
click at [603, 309] on link "1 submission" at bounding box center [609, 307] width 50 height 9
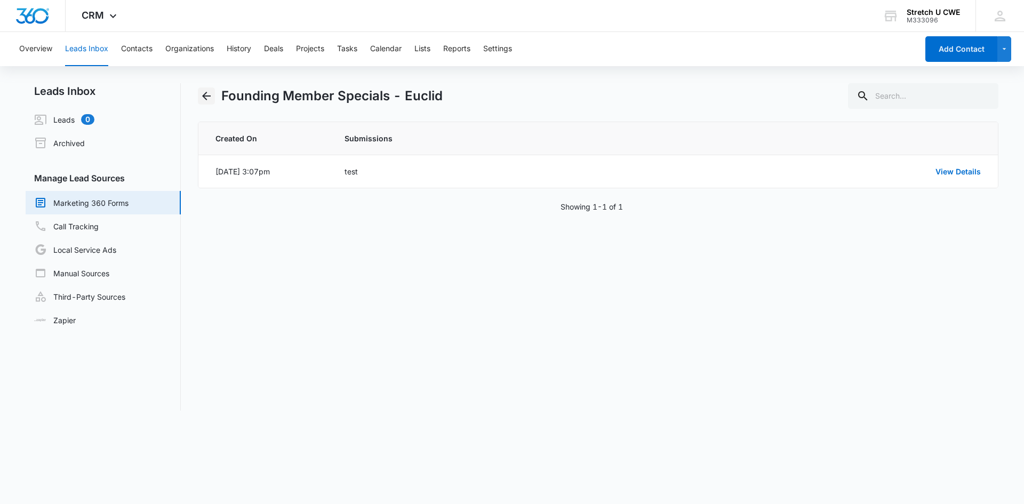
click at [204, 94] on icon "Back" at bounding box center [206, 96] width 9 height 9
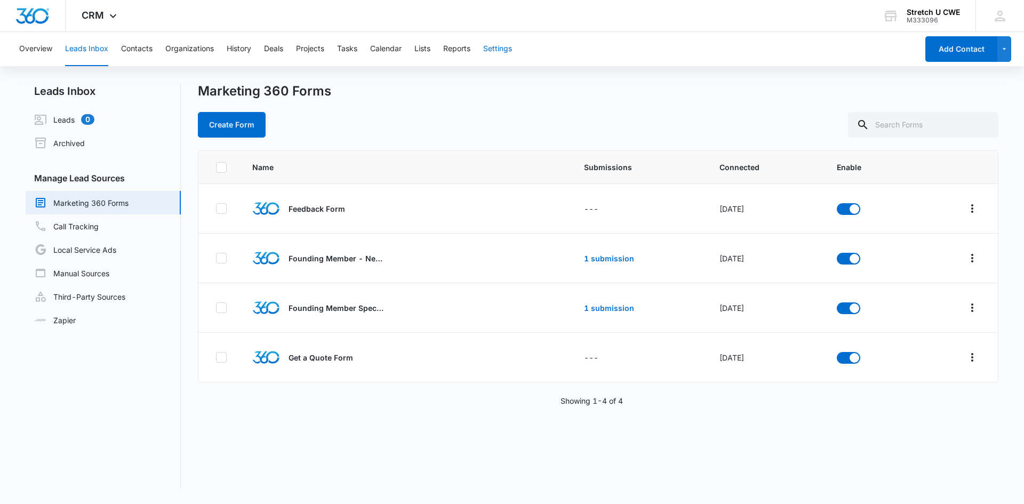
click at [506, 44] on button "Settings" at bounding box center [497, 49] width 29 height 34
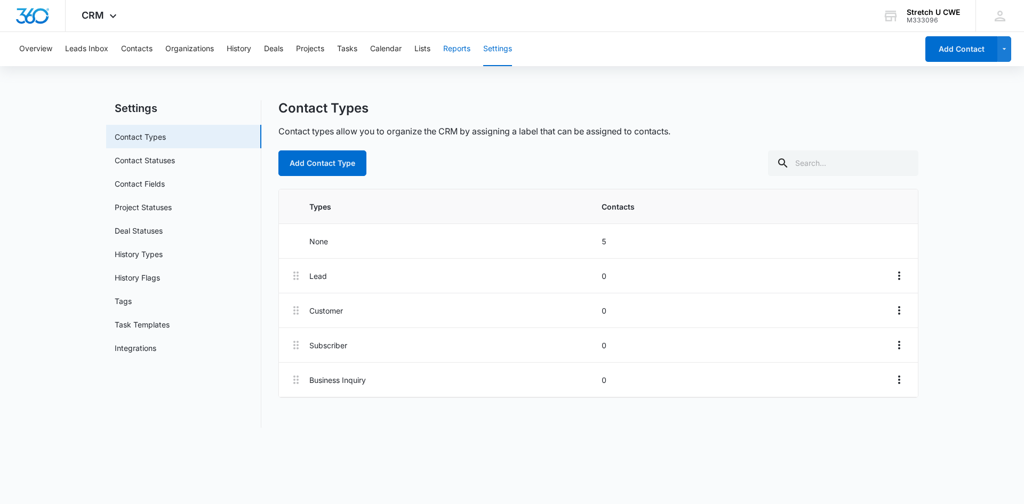
click at [459, 44] on button "Reports" at bounding box center [456, 49] width 27 height 34
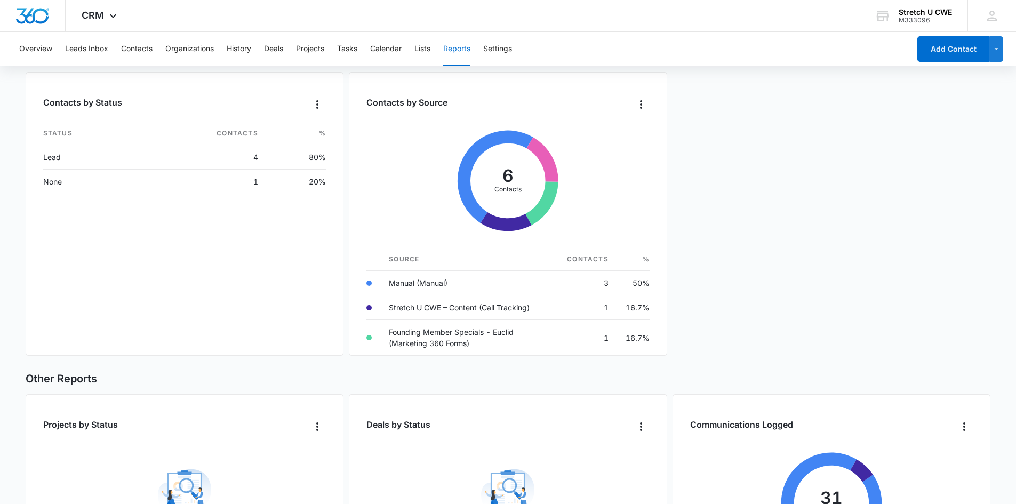
scroll to position [43, 0]
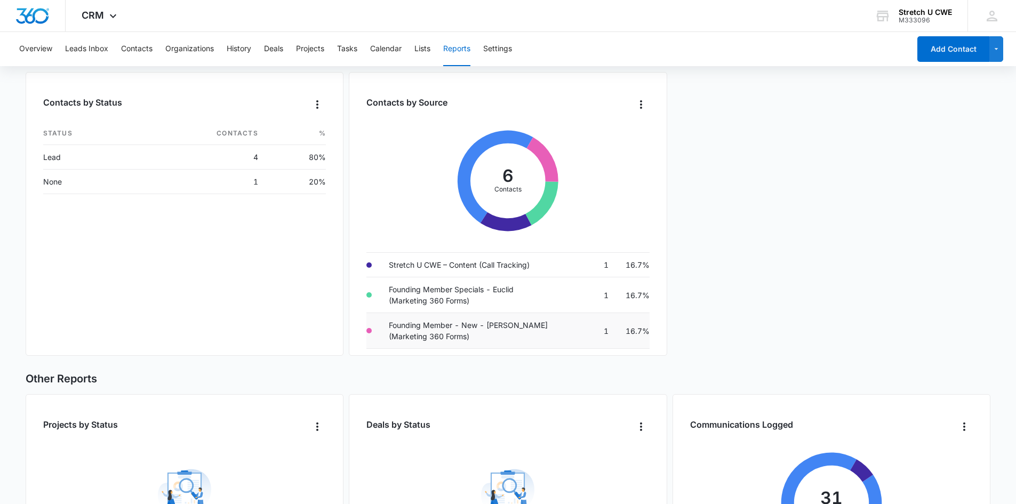
click at [469, 331] on td "Founding Member - New - [PERSON_NAME] (Marketing 360 Forms)" at bounding box center [469, 331] width 178 height 36
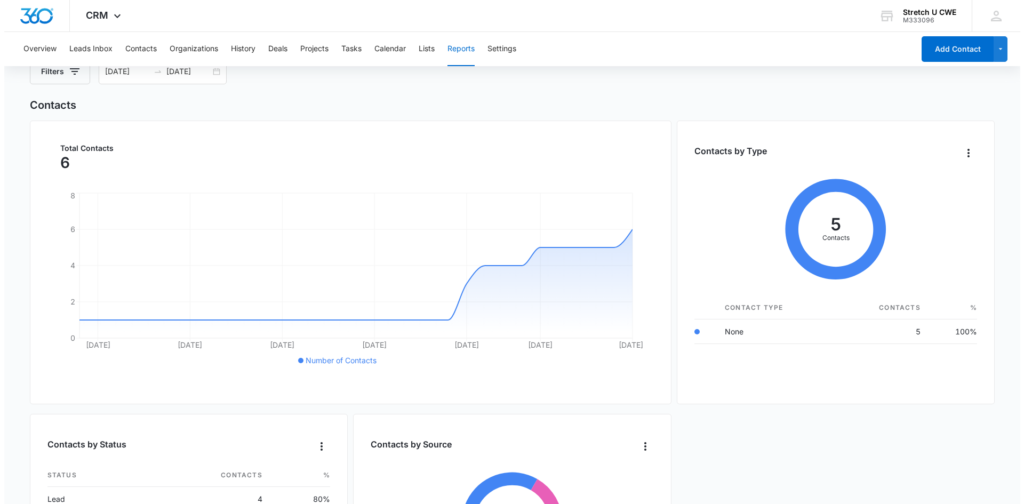
scroll to position [0, 0]
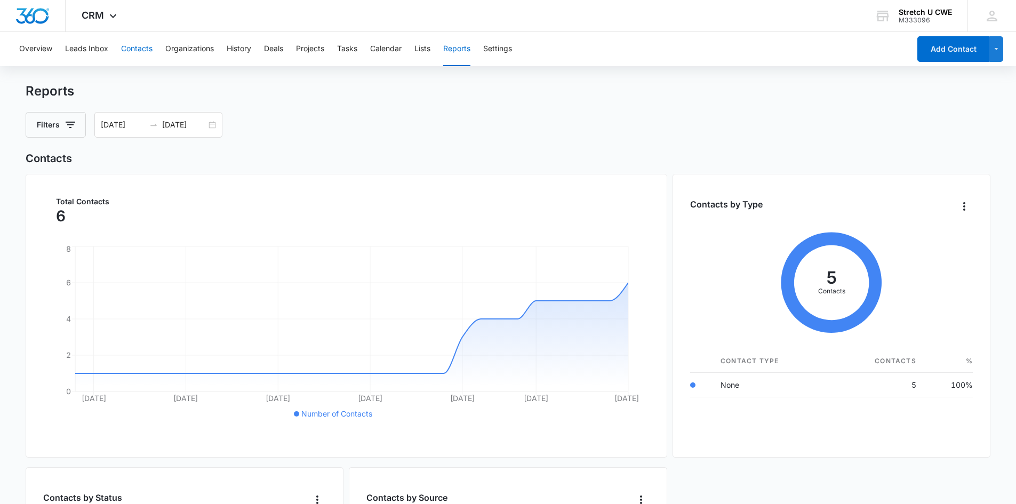
click at [130, 51] on button "Contacts" at bounding box center [136, 49] width 31 height 34
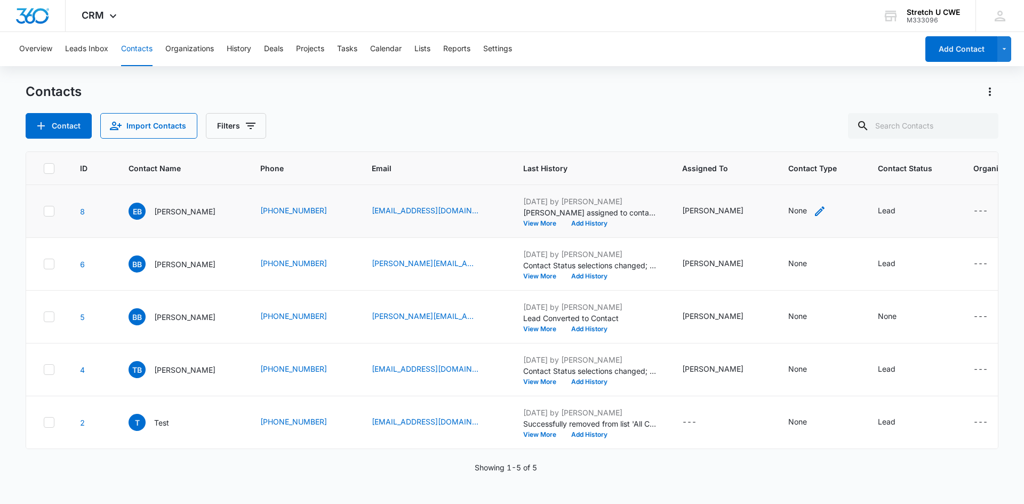
click at [788, 210] on div "None" at bounding box center [797, 210] width 19 height 11
click at [799, 142] on div at bounding box center [799, 142] width 17 height 17
click at [771, 202] on div "Lead" at bounding box center [763, 200] width 66 height 11
click at [821, 140] on div "Contacts Contact Import Contacts Filters ID Contact Name Phone Email Last Histo…" at bounding box center [512, 293] width 973 height 420
click at [815, 210] on icon "Contact Type - None - Select to Edit Field" at bounding box center [820, 211] width 10 height 10
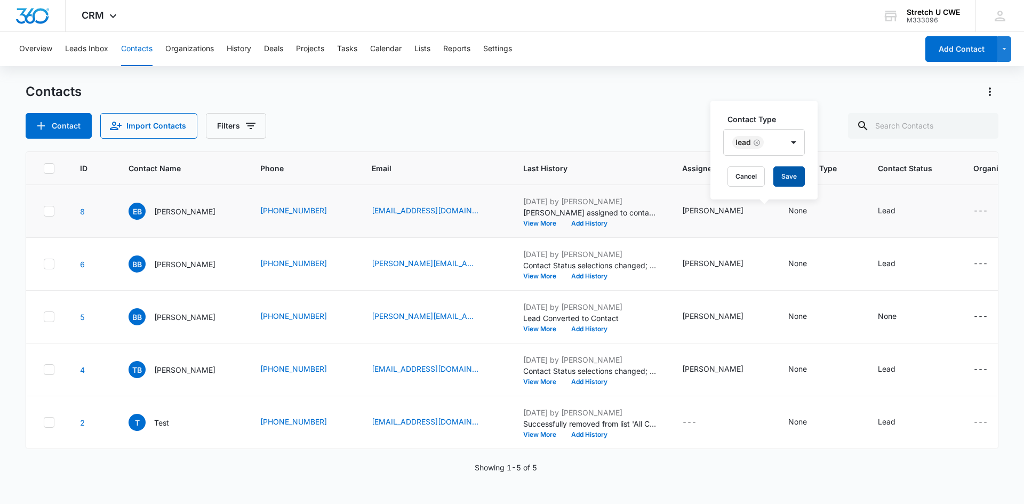
click at [785, 182] on button "Save" at bounding box center [788, 176] width 31 height 20
click at [878, 211] on div "Lead" at bounding box center [887, 210] width 18 height 11
click at [846, 144] on icon "Remove Lead" at bounding box center [844, 143] width 7 height 8
click at [896, 142] on div at bounding box center [898, 142] width 17 height 17
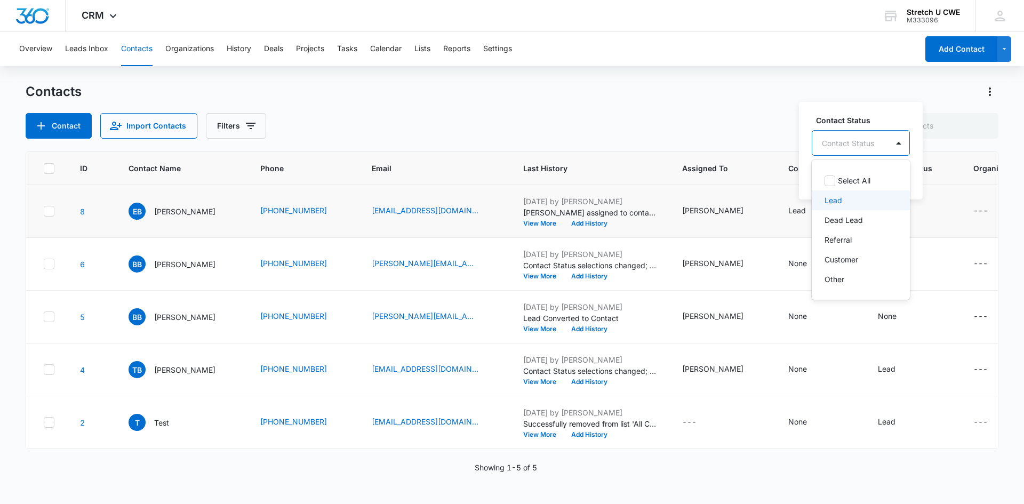
click at [859, 198] on div "Lead" at bounding box center [859, 200] width 70 height 11
click at [903, 225] on td "Lead Contact Status option Lead, selected. 6 results available. Use Up and Down…" at bounding box center [912, 211] width 95 height 53
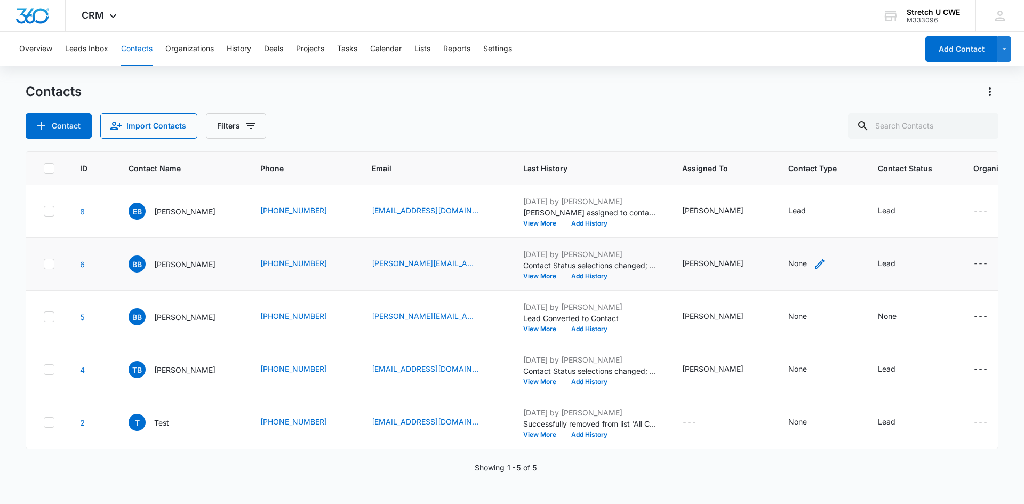
click at [815, 264] on icon "Contact Type - None - Select to Edit Field" at bounding box center [820, 264] width 10 height 10
click at [795, 199] on div at bounding box center [799, 195] width 17 height 17
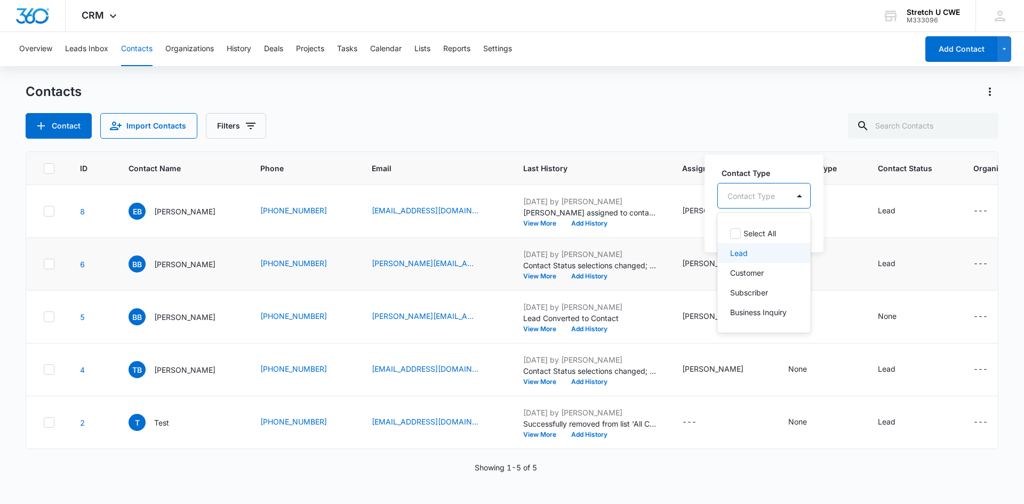
click at [758, 251] on div "Lead" at bounding box center [763, 252] width 66 height 11
click at [810, 212] on div "Contact Type Lead Cancel Save" at bounding box center [757, 203] width 107 height 99
click at [787, 230] on button "Save" at bounding box center [782, 229] width 31 height 20
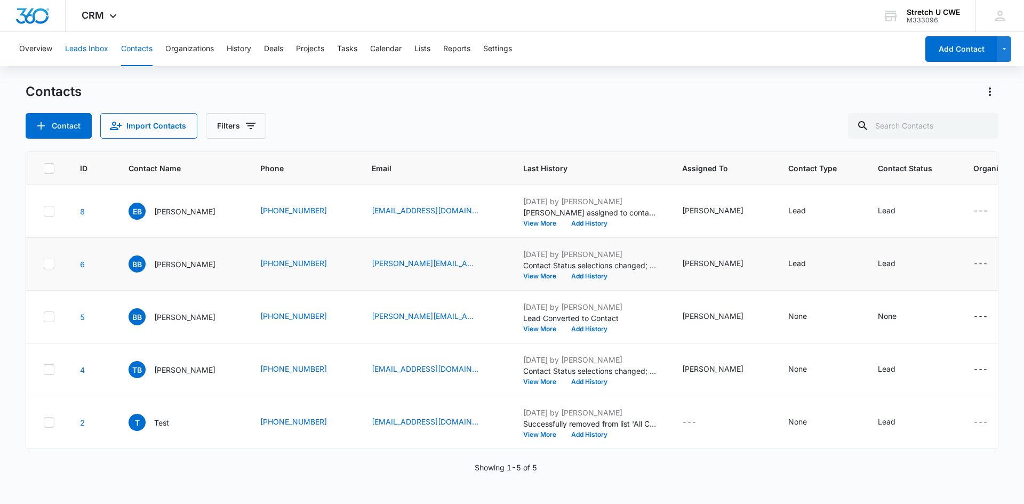
click at [98, 44] on button "Leads Inbox" at bounding box center [86, 49] width 43 height 34
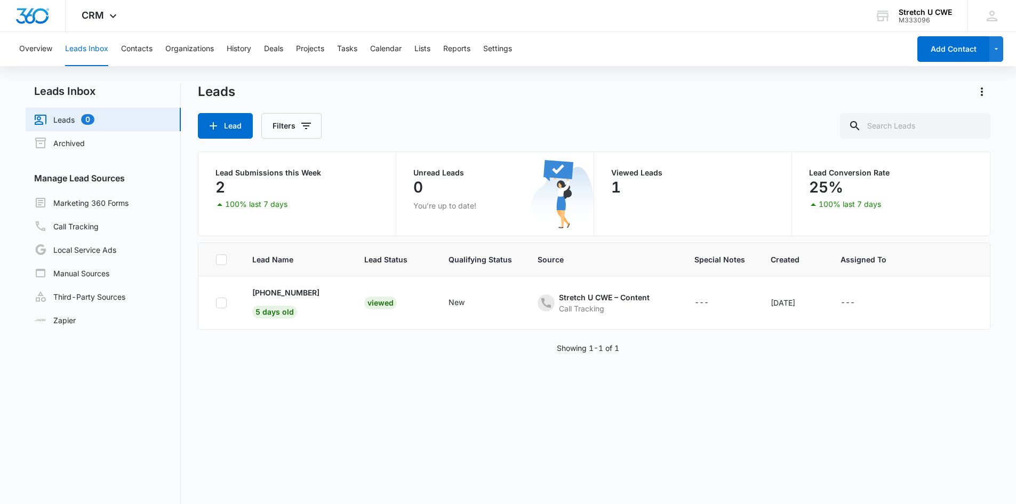
click at [78, 114] on link "Leads 0" at bounding box center [64, 119] width 60 height 13
click at [70, 119] on link "Leads 0" at bounding box center [64, 119] width 60 height 13
click at [71, 147] on link "Archived" at bounding box center [59, 143] width 51 height 13
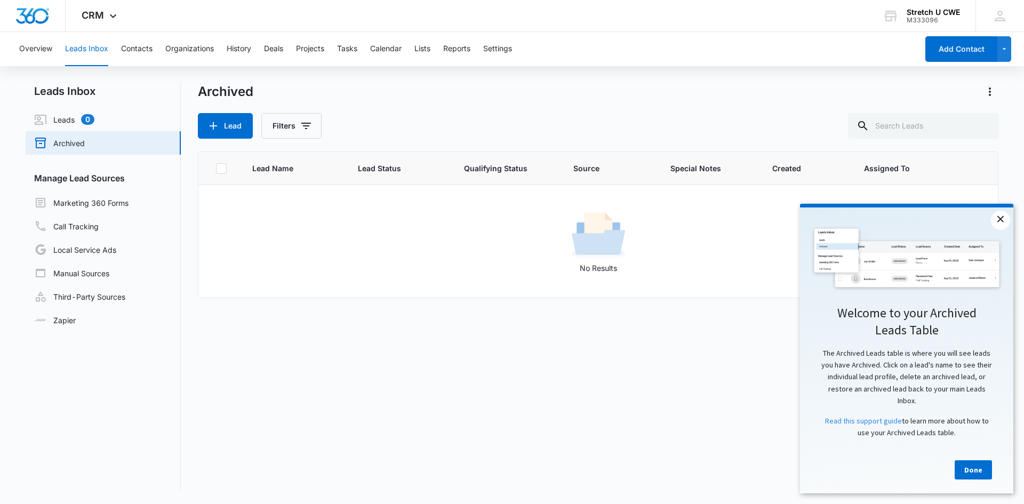
click at [1001, 220] on link "×" at bounding box center [1000, 220] width 19 height 19
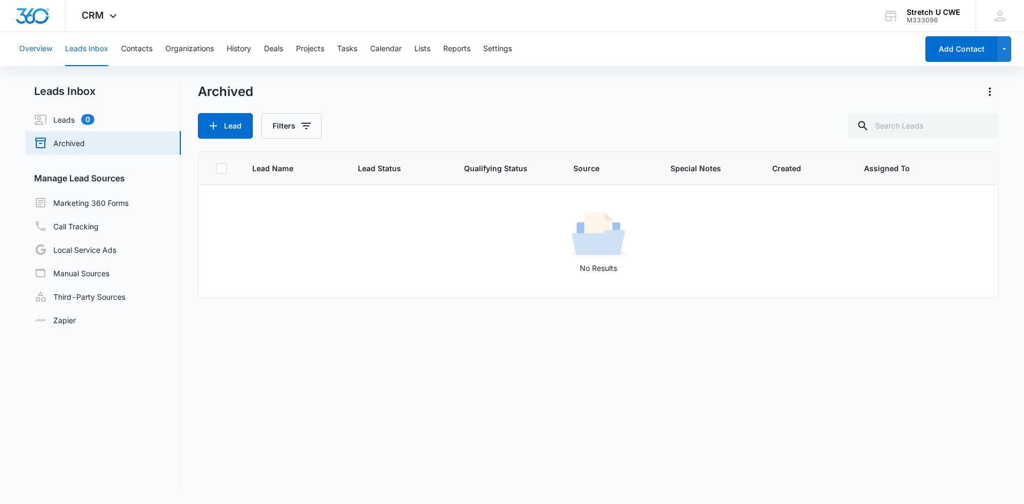
click at [29, 51] on button "Overview" at bounding box center [35, 49] width 33 height 34
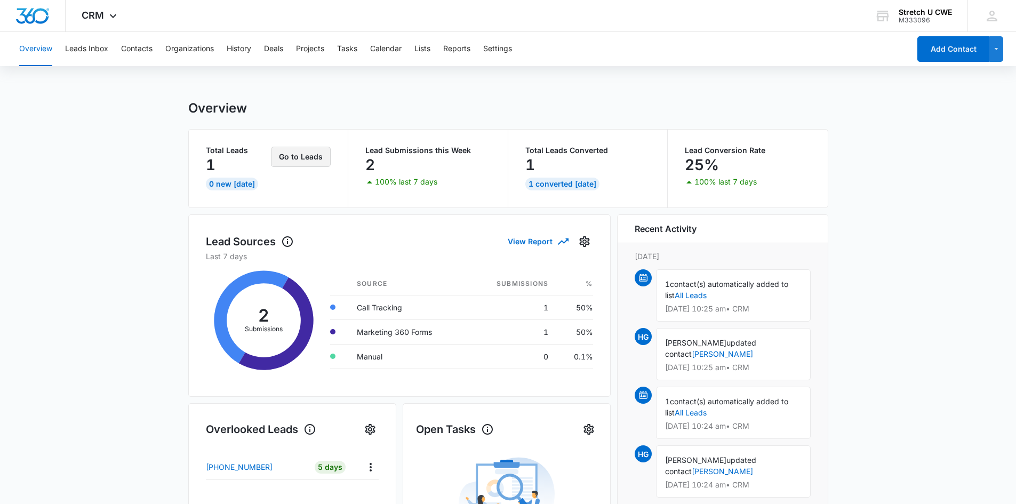
click at [288, 158] on button "Go to Leads" at bounding box center [301, 157] width 60 height 20
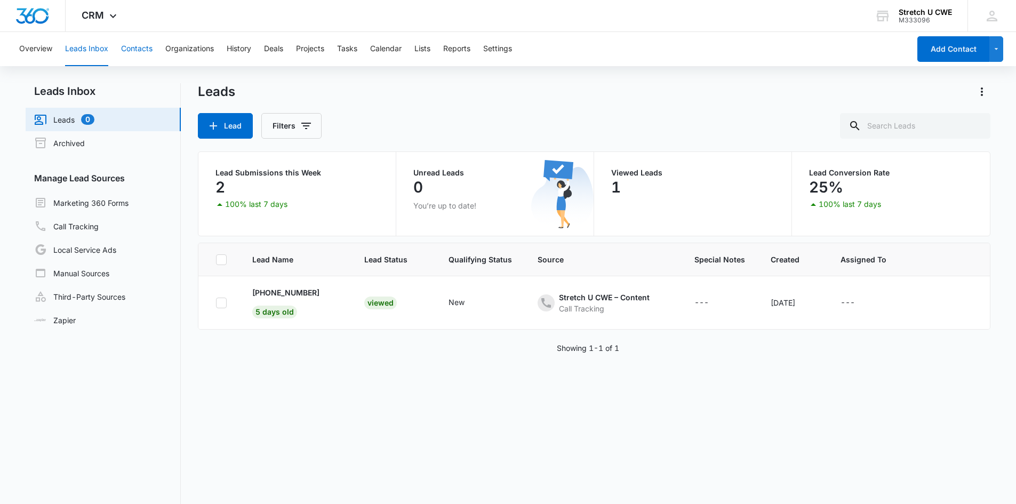
click at [136, 49] on button "Contacts" at bounding box center [136, 49] width 31 height 34
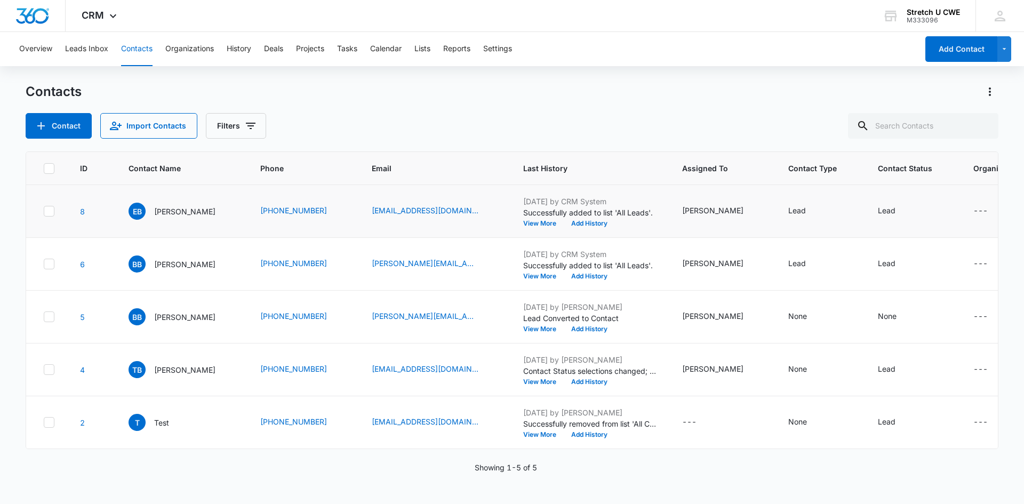
click at [49, 210] on icon at bounding box center [49, 211] width 10 height 10
click at [44, 211] on input "checkbox" at bounding box center [43, 211] width 1 height 1
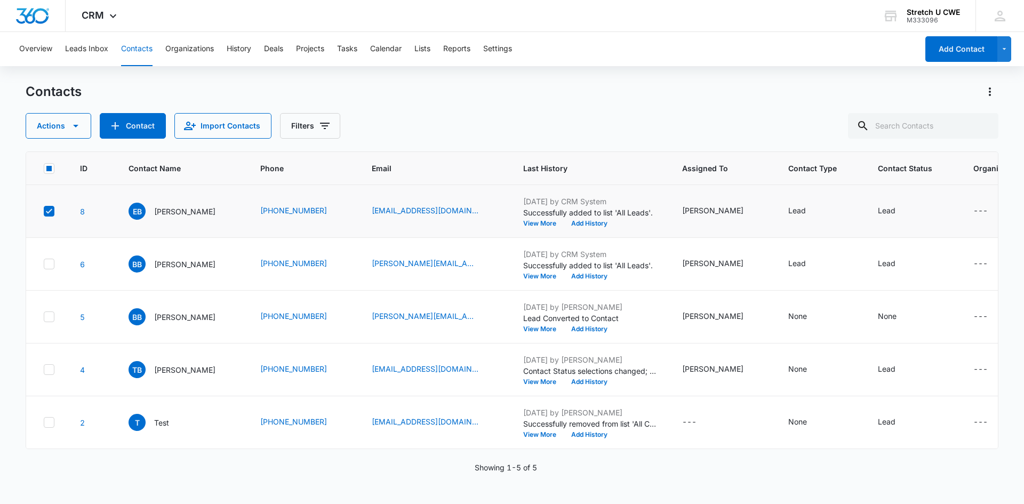
drag, startPoint x: 54, startPoint y: 259, endPoint x: 337, endPoint y: 79, distance: 335.2
click at [337, 79] on div "Overview Leads Inbox Contacts Organizations History Deals Projects Tasks Calend…" at bounding box center [512, 267] width 1024 height 471
click at [50, 267] on icon at bounding box center [49, 264] width 10 height 10
click at [44, 264] on input "checkbox" at bounding box center [43, 264] width 1 height 1
click at [72, 123] on icon "button" at bounding box center [75, 125] width 13 height 13
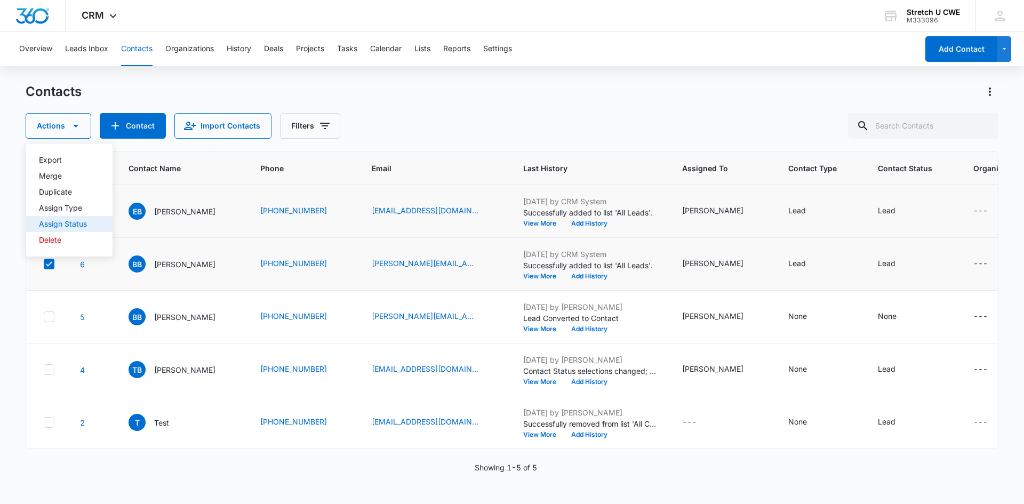
click at [85, 220] on div "Assign Status" at bounding box center [63, 223] width 48 height 7
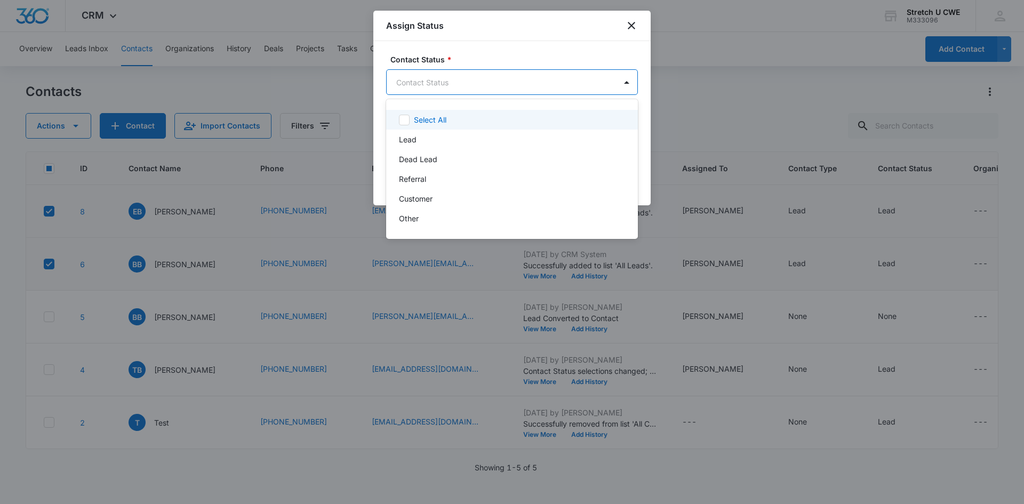
click at [460, 81] on body "CRM Apps Reputation Websites Forms CRM Email Social Payments POS Content Ads In…" at bounding box center [512, 252] width 1024 height 504
click at [631, 26] on div at bounding box center [512, 252] width 1024 height 504
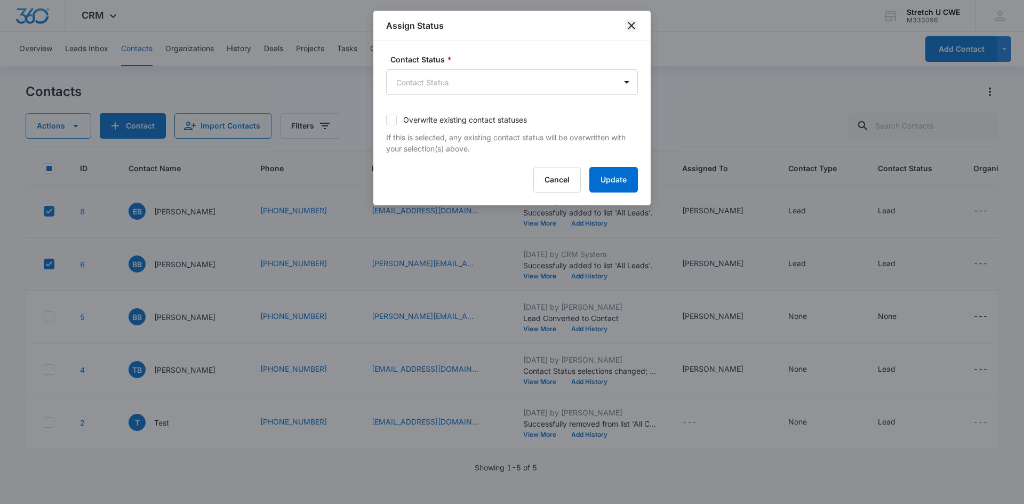
click at [631, 26] on icon "close" at bounding box center [631, 25] width 7 height 7
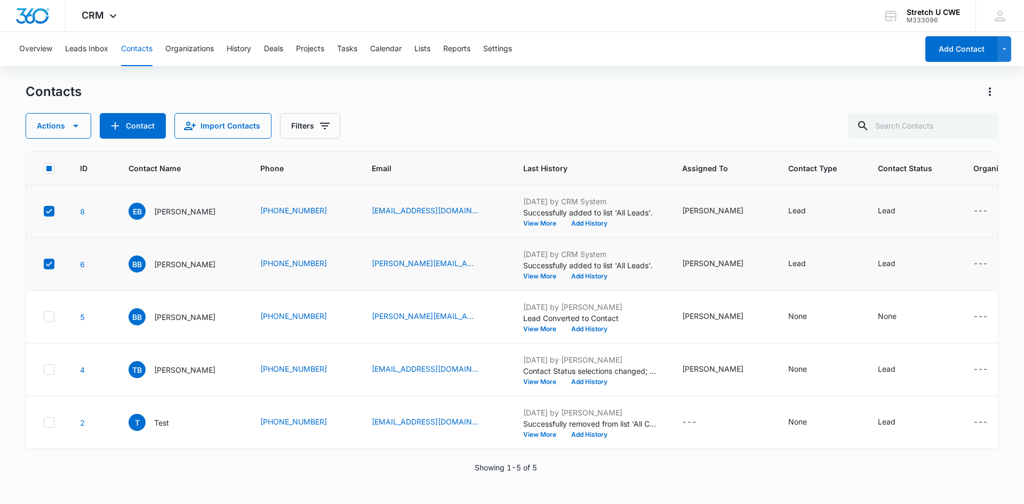
click at [51, 211] on icon at bounding box center [49, 211] width 10 height 10
click at [44, 211] on input "checkbox" at bounding box center [43, 211] width 1 height 1
click at [51, 315] on icon at bounding box center [49, 316] width 6 height 5
click at [44, 317] on input "checkbox" at bounding box center [43, 317] width 1 height 1
click at [74, 129] on icon "button" at bounding box center [75, 125] width 13 height 13
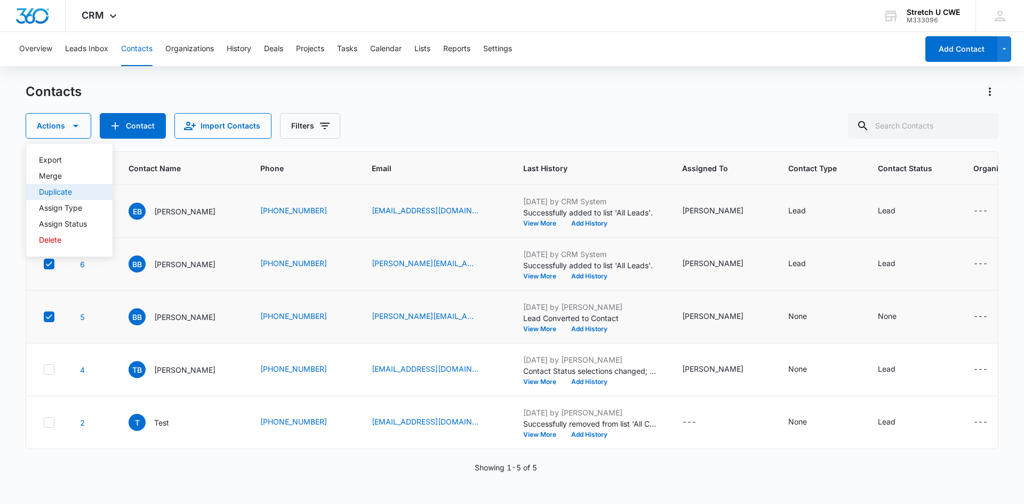
click at [60, 187] on button "Duplicate" at bounding box center [69, 192] width 86 height 16
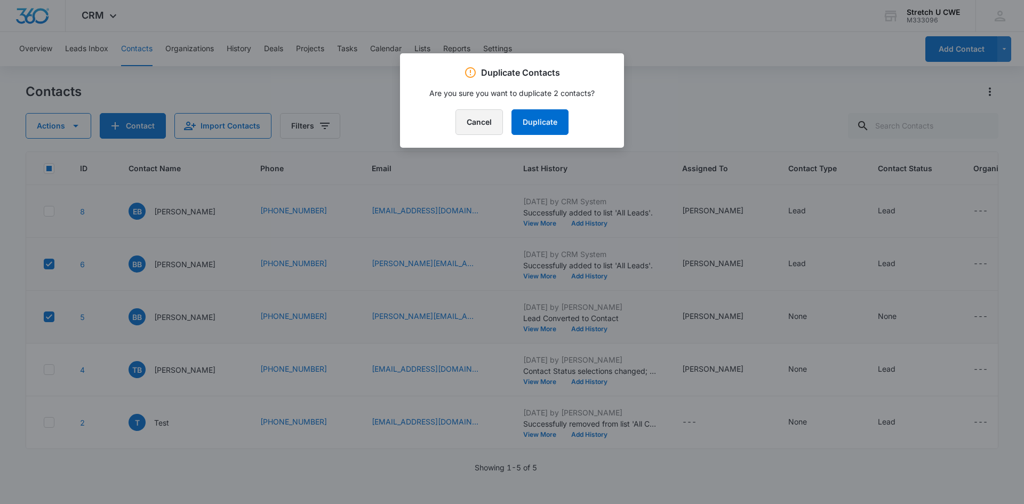
click at [484, 116] on button "Cancel" at bounding box center [478, 122] width 47 height 26
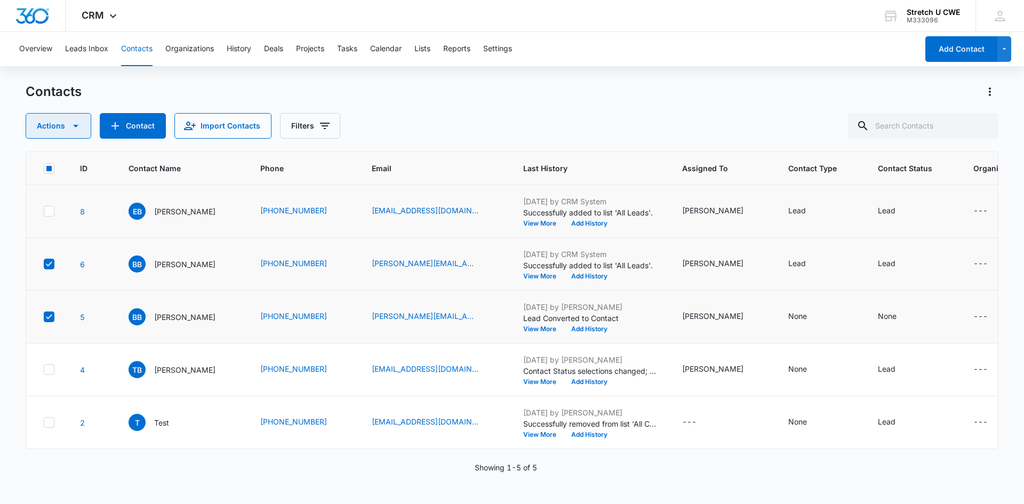
click at [77, 123] on icon "button" at bounding box center [75, 125] width 13 height 13
click at [72, 172] on button "Merge" at bounding box center [69, 176] width 86 height 16
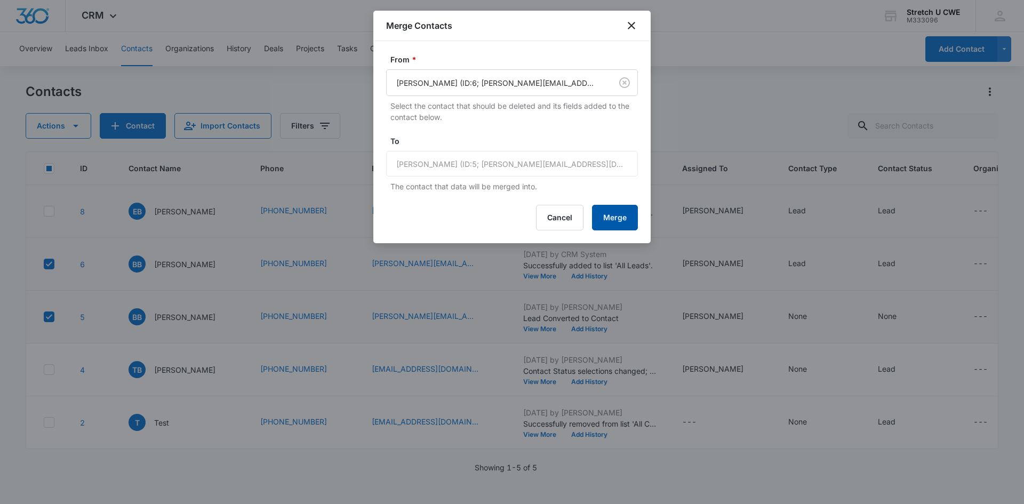
click at [614, 210] on button "Merge" at bounding box center [615, 218] width 46 height 26
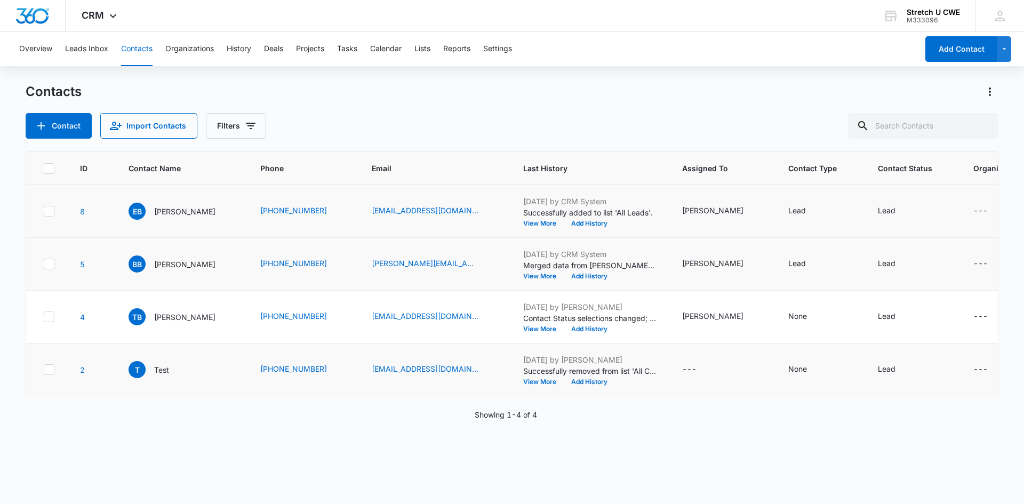
click at [44, 371] on div at bounding box center [49, 369] width 11 height 11
click at [44, 370] on input "checkbox" at bounding box center [43, 370] width 1 height 1
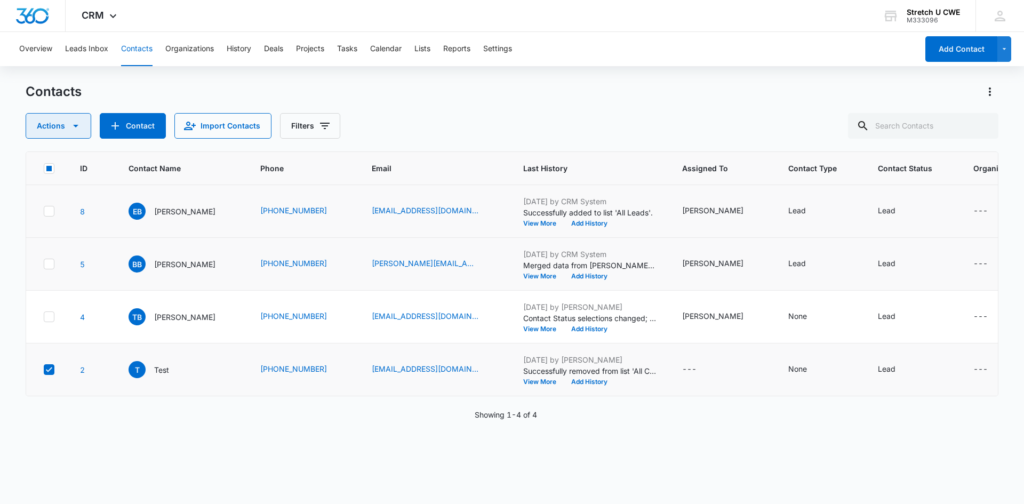
click at [74, 124] on icon "button" at bounding box center [75, 125] width 13 height 13
click at [60, 227] on div "Delete" at bounding box center [63, 223] width 48 height 7
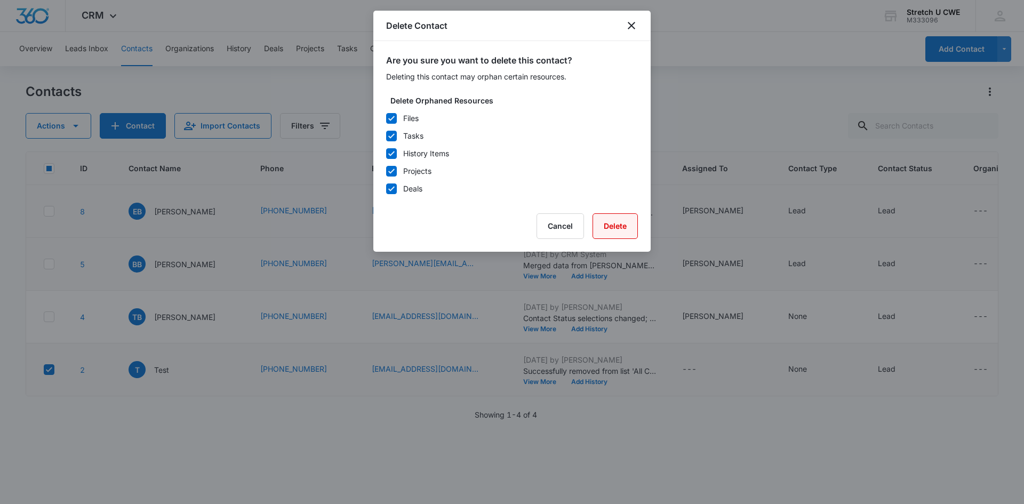
click at [603, 220] on button "Delete" at bounding box center [614, 226] width 45 height 26
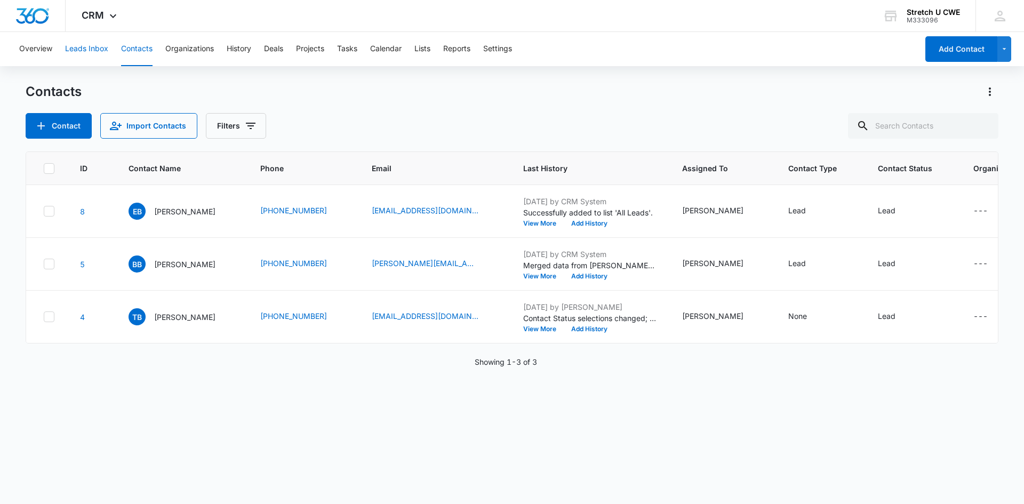
click at [94, 49] on button "Leads Inbox" at bounding box center [86, 49] width 43 height 34
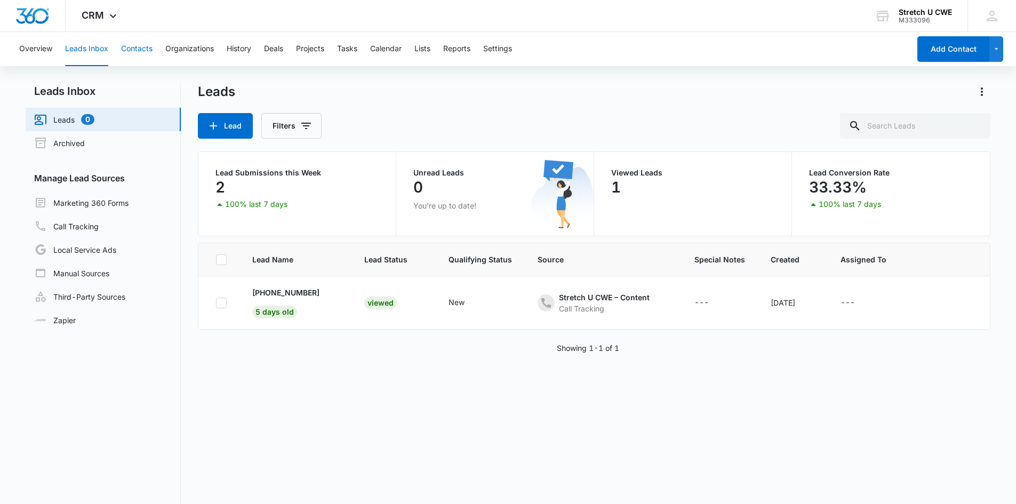
click at [135, 46] on button "Contacts" at bounding box center [136, 49] width 31 height 34
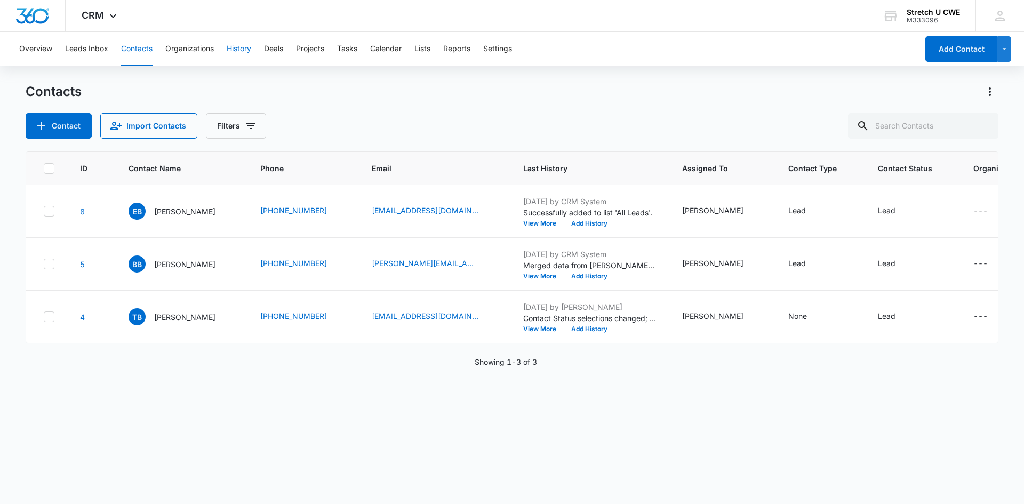
click at [239, 48] on button "History" at bounding box center [239, 49] width 25 height 34
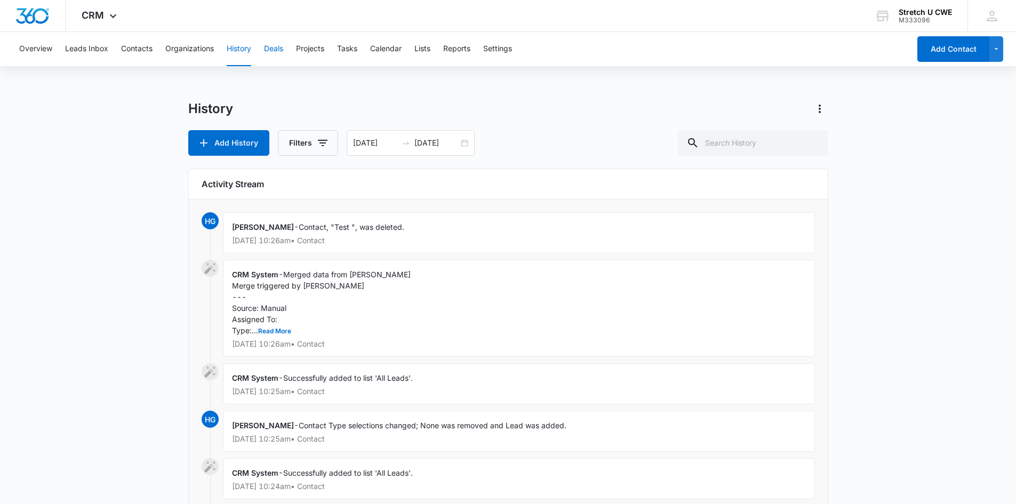
click at [278, 48] on button "Deals" at bounding box center [273, 49] width 19 height 34
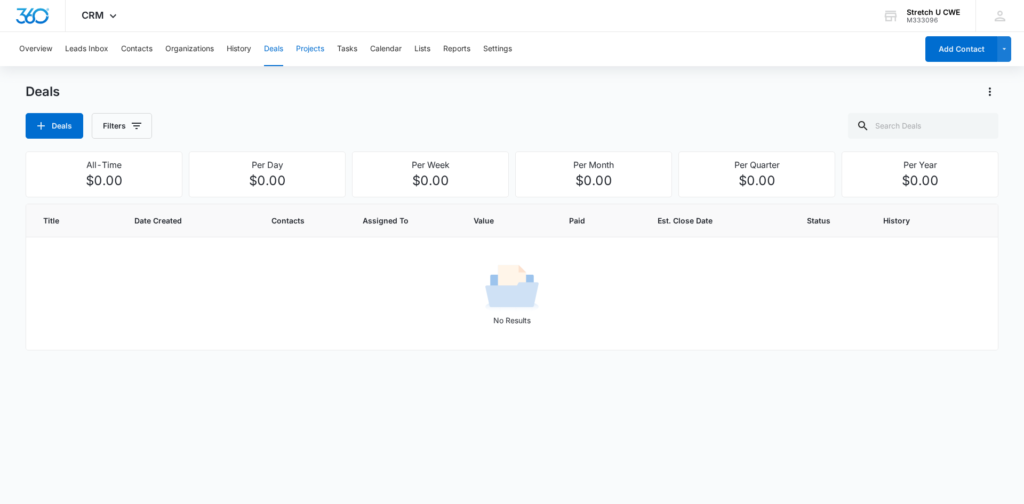
click at [309, 45] on button "Projects" at bounding box center [310, 49] width 28 height 34
click at [344, 49] on button "Tasks" at bounding box center [347, 49] width 20 height 34
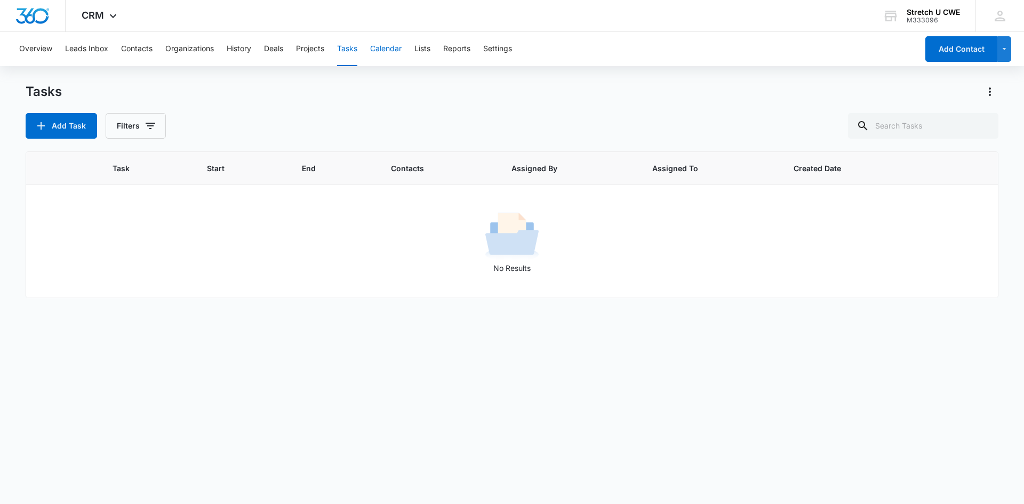
click at [384, 48] on button "Calendar" at bounding box center [385, 49] width 31 height 34
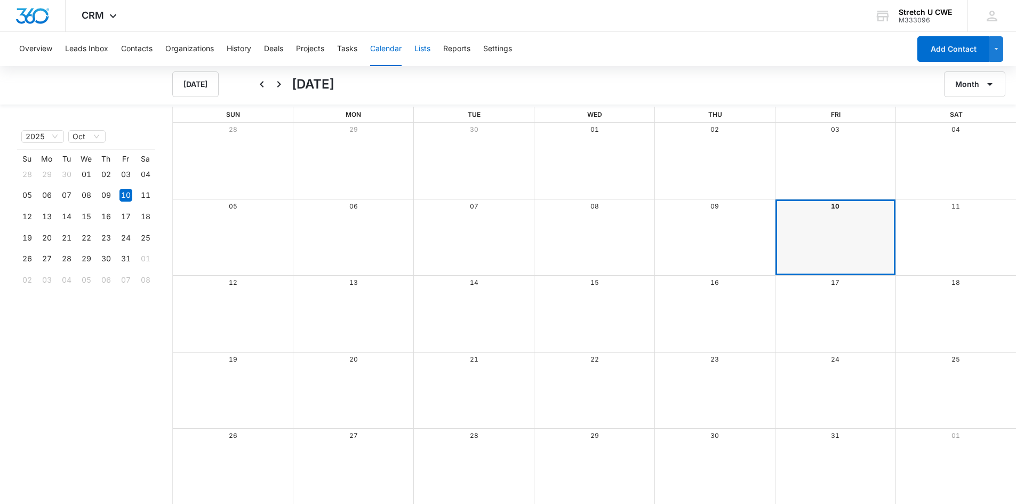
click at [424, 49] on button "Lists" at bounding box center [422, 49] width 16 height 34
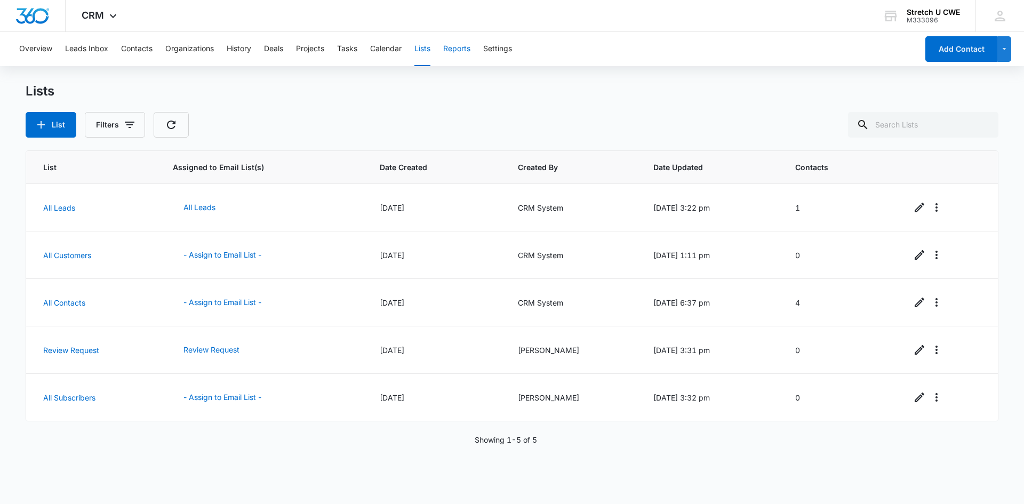
click at [461, 46] on button "Reports" at bounding box center [456, 49] width 27 height 34
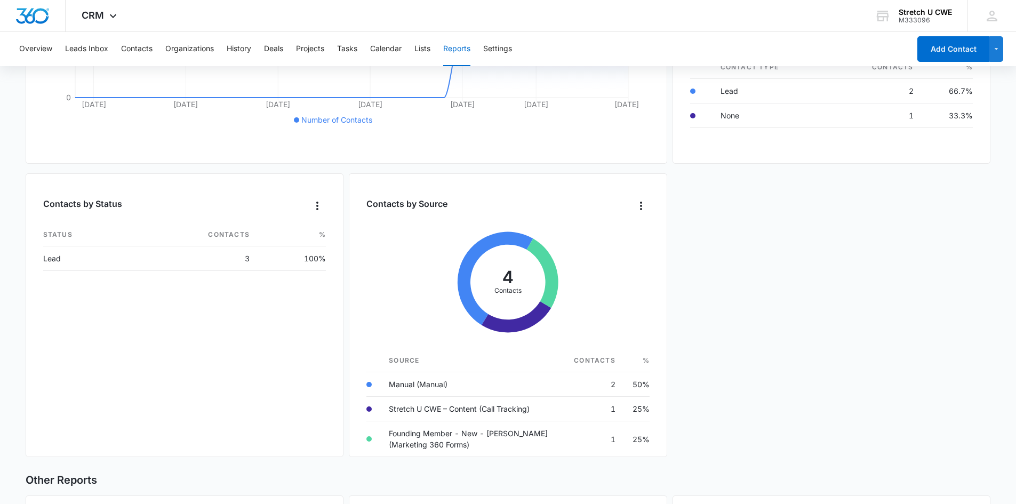
scroll to position [190, 0]
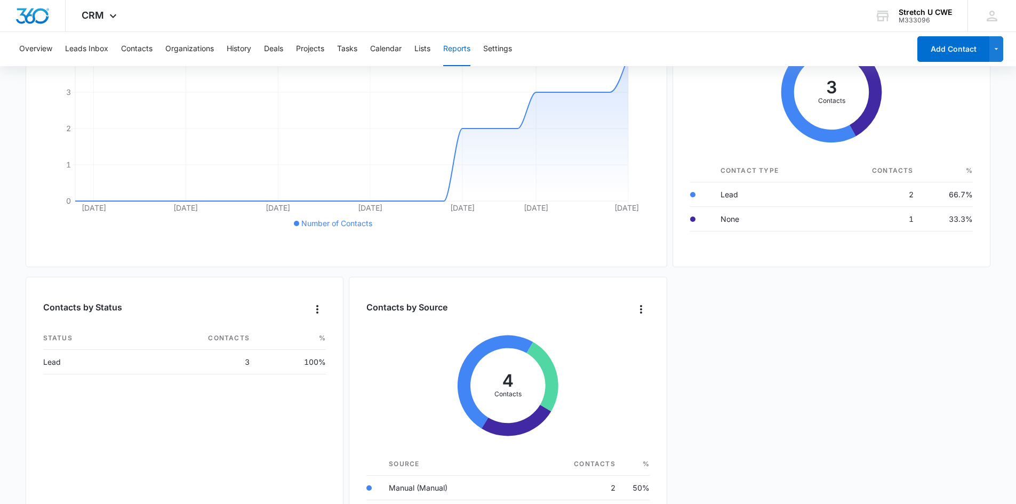
click at [255, 340] on th "Contacts" at bounding box center [192, 338] width 131 height 23
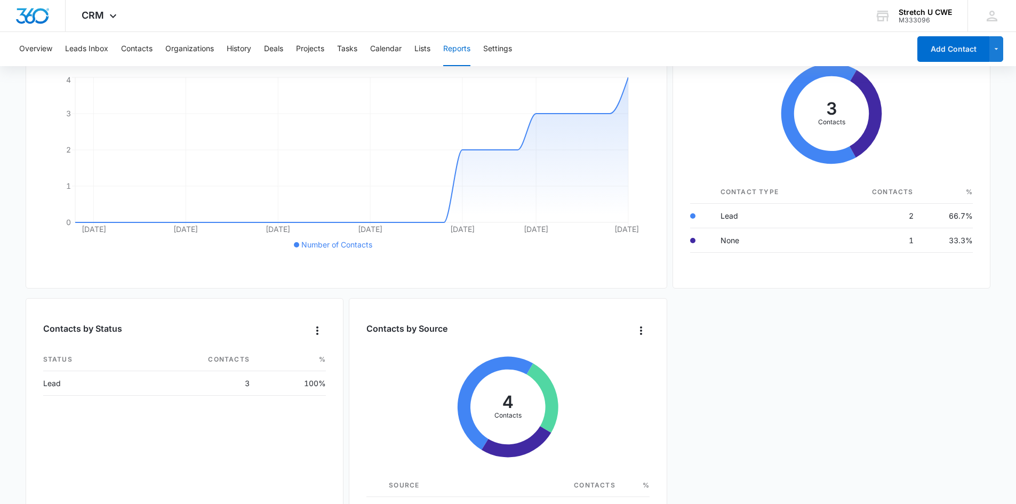
click at [103, 333] on h3 "Contacts by Status" at bounding box center [82, 328] width 79 height 13
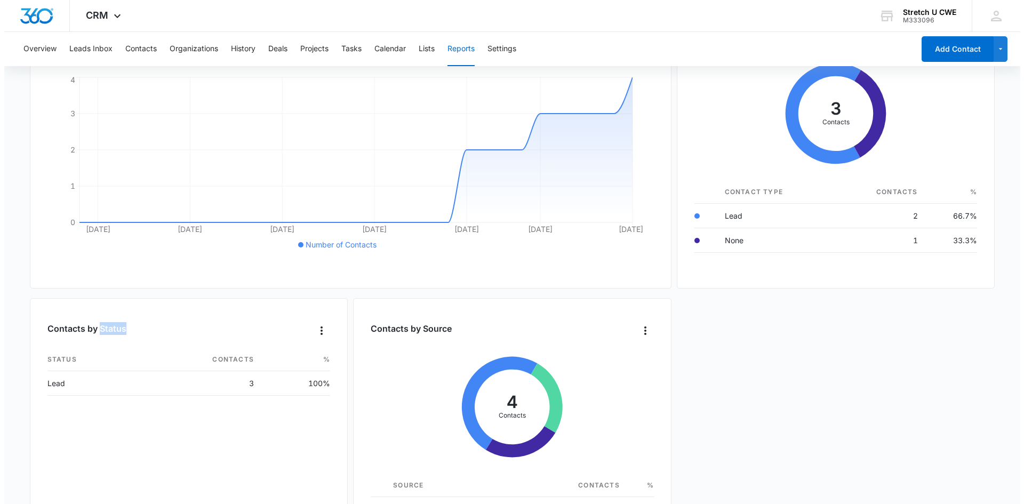
scroll to position [0, 0]
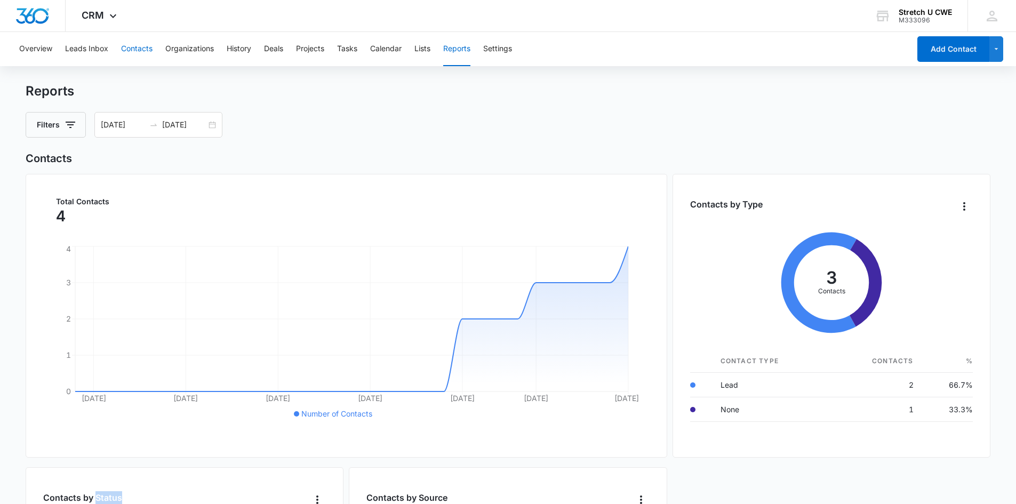
click at [140, 49] on button "Contacts" at bounding box center [136, 49] width 31 height 34
